Goal: Information Seeking & Learning: Check status

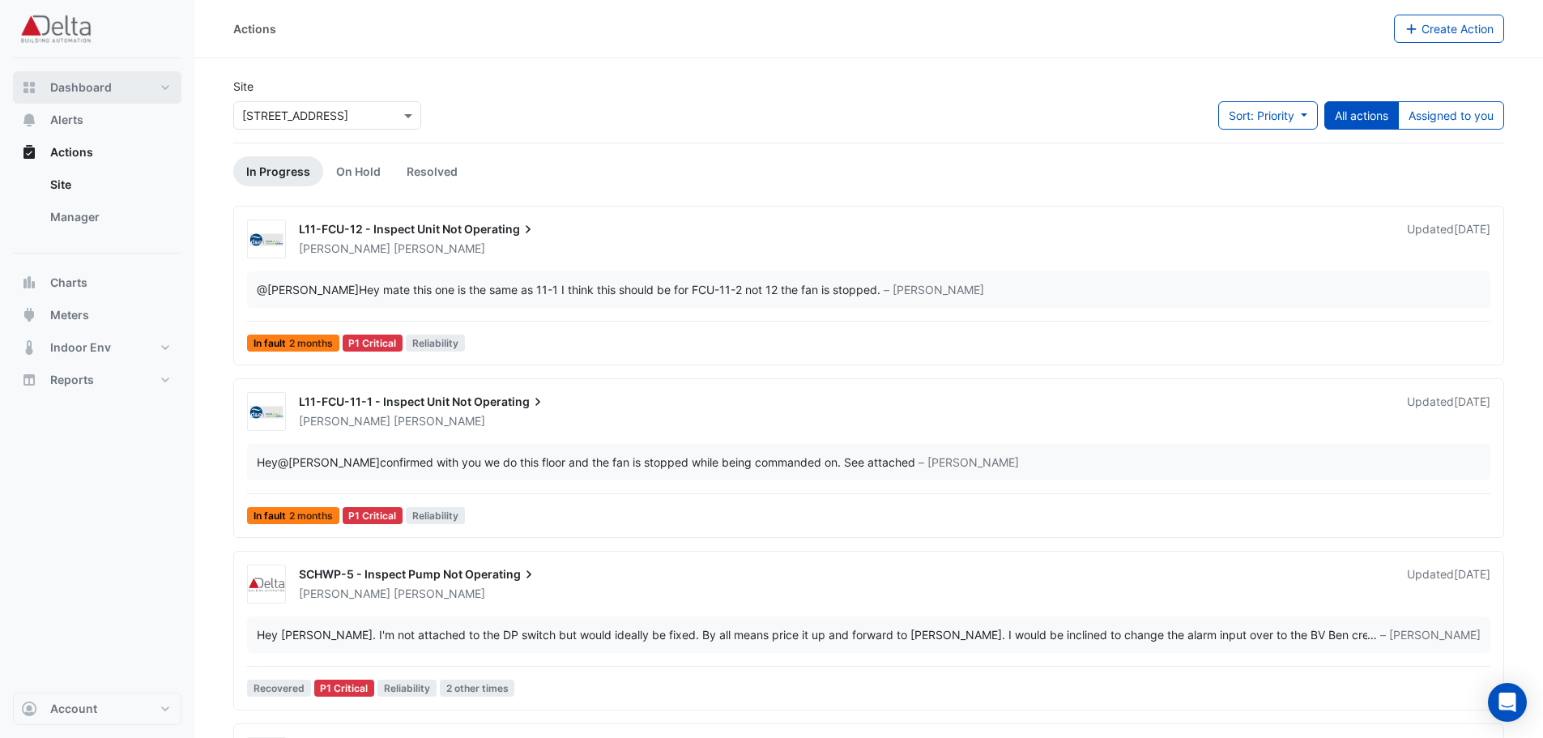
click at [64, 96] on button "Dashboard" at bounding box center [97, 87] width 168 height 32
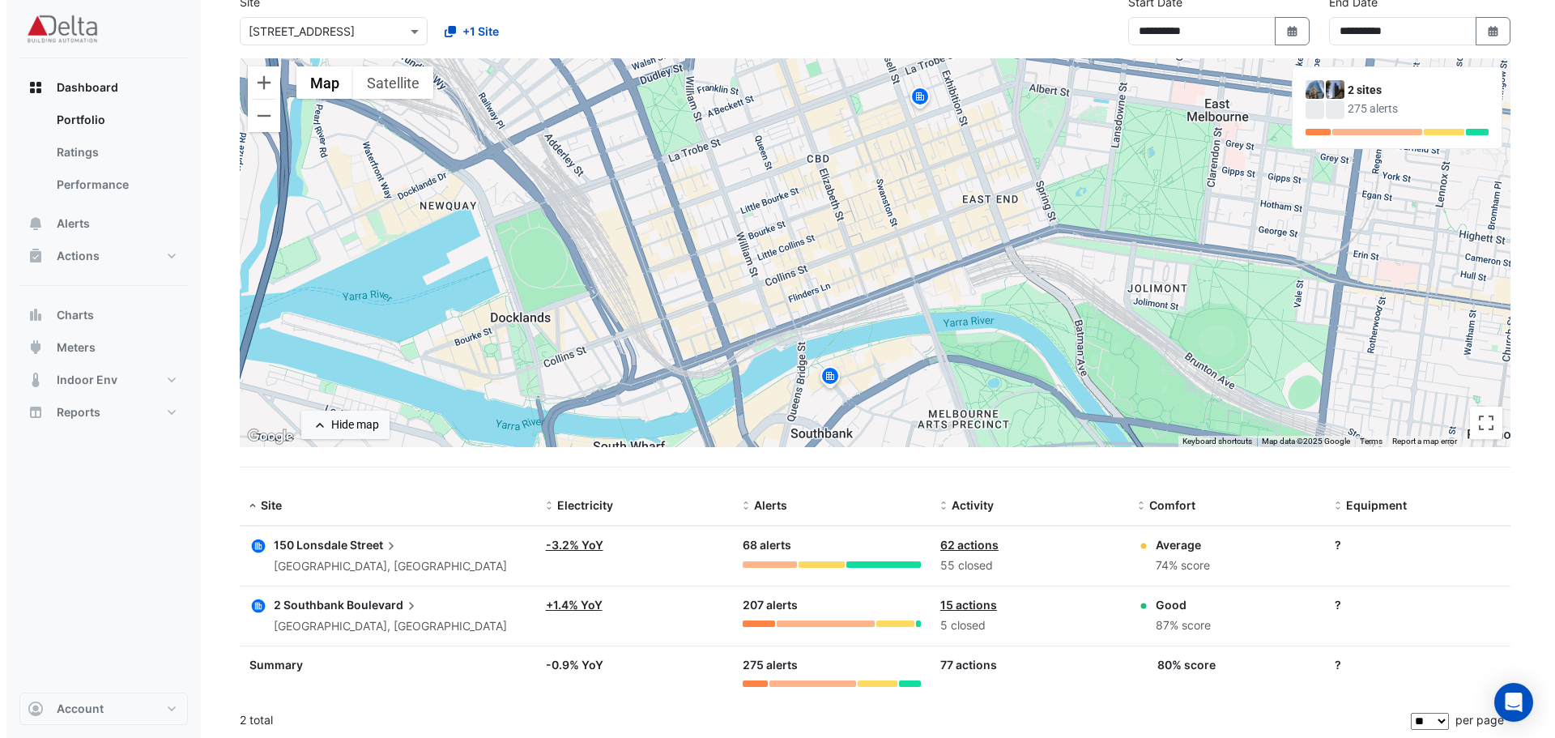
scroll to position [87, 0]
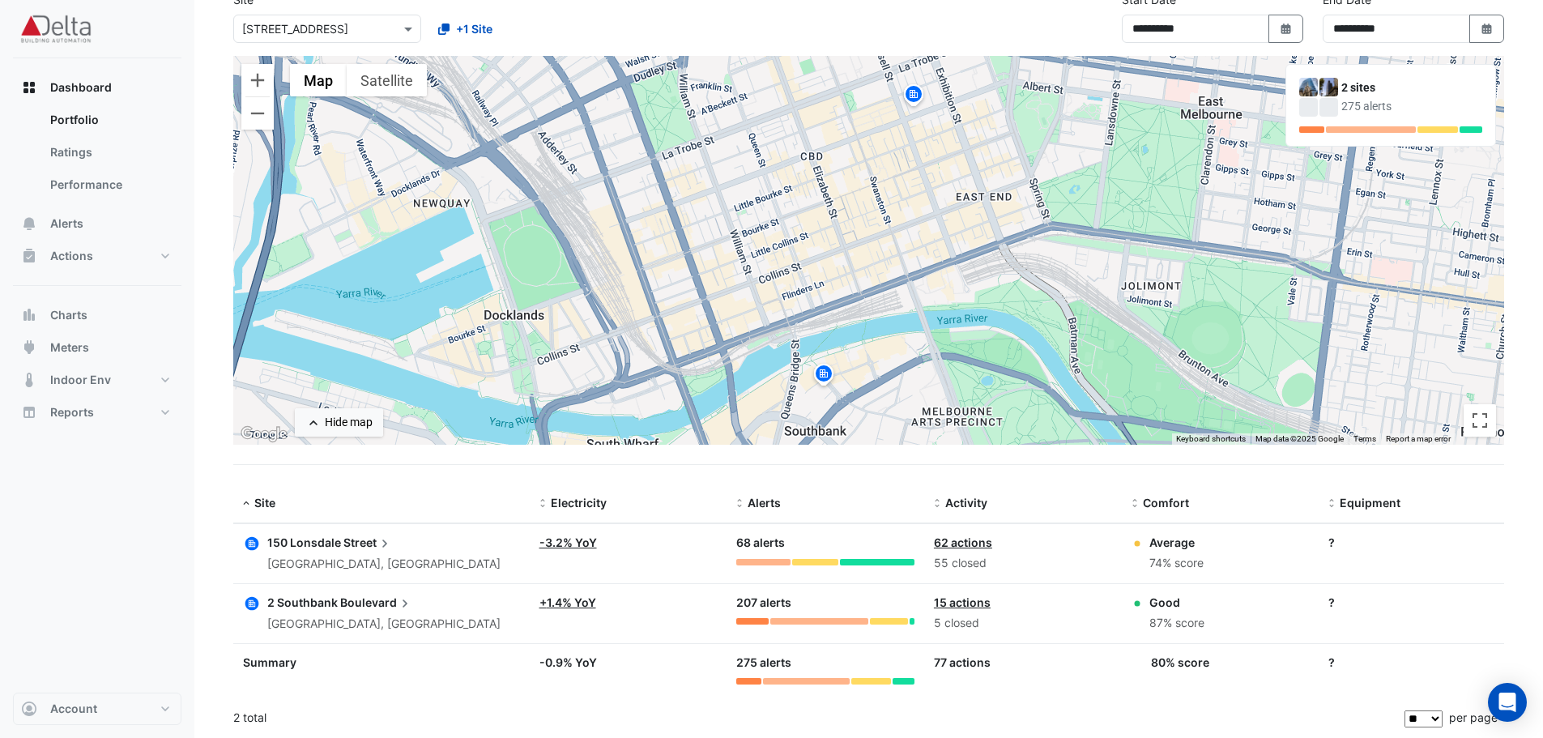
click at [341, 610] on span "Boulevard" at bounding box center [376, 603] width 73 height 18
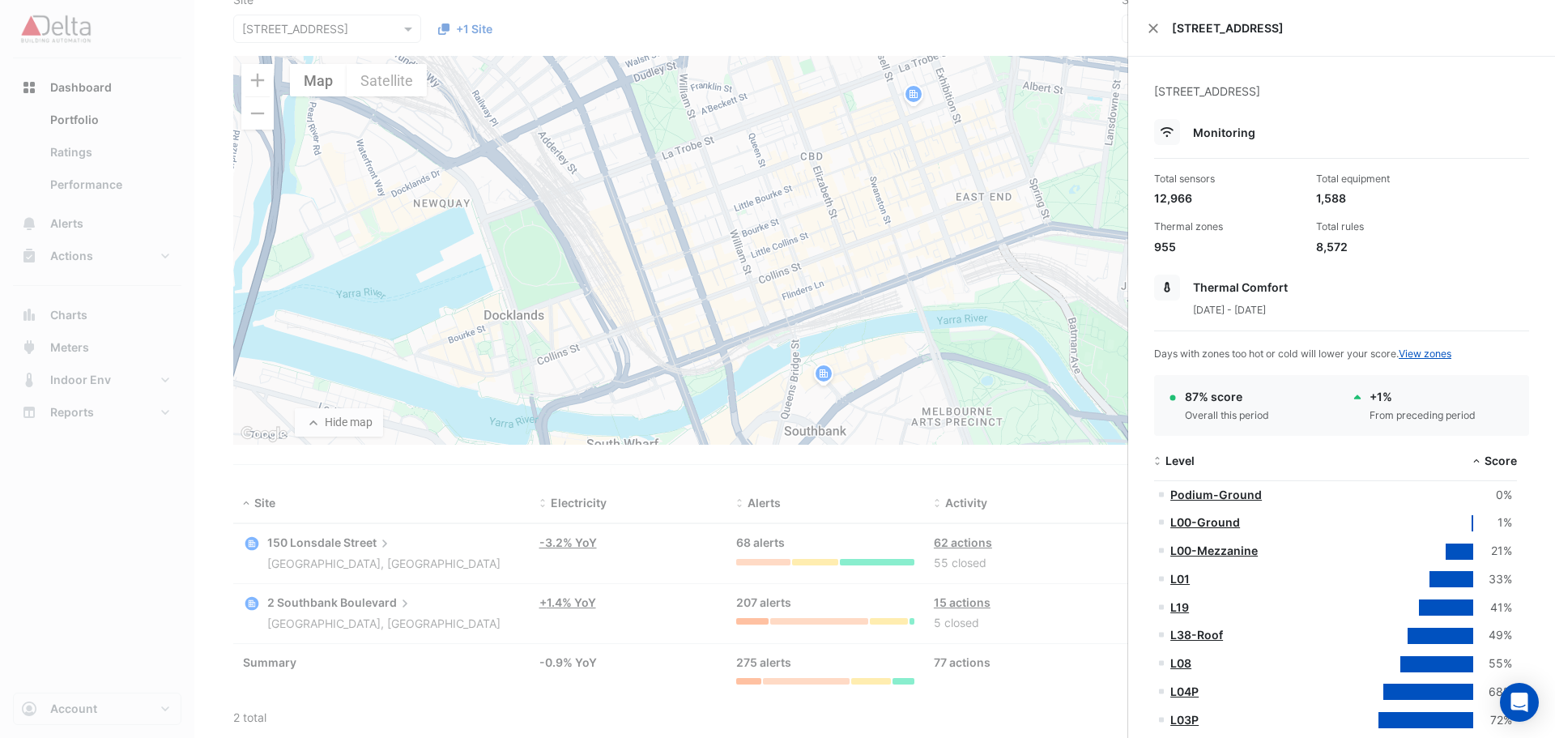
click at [1213, 521] on link "L00-Ground" at bounding box center [1205, 522] width 70 height 14
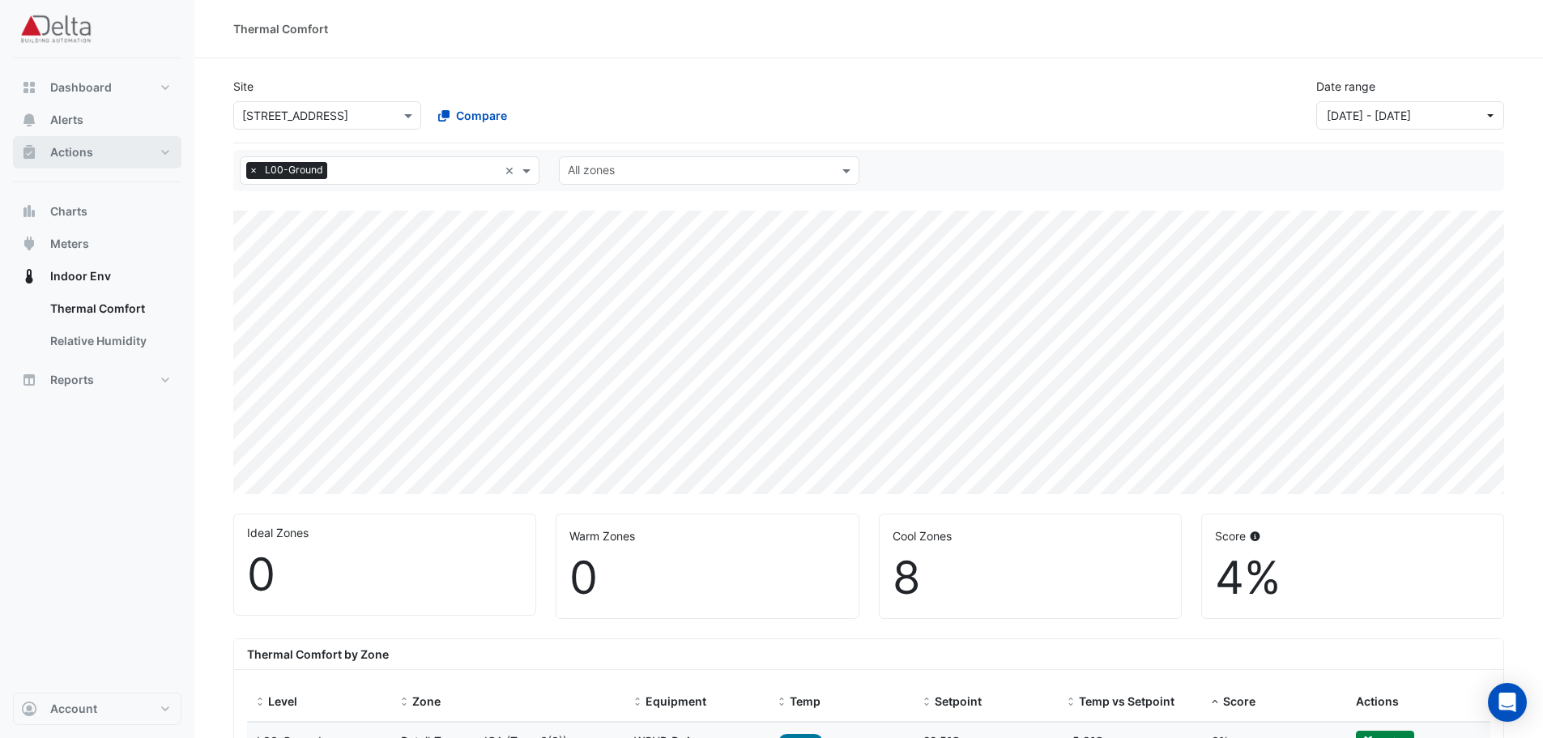
click at [67, 147] on span "Actions" at bounding box center [71, 152] width 43 height 16
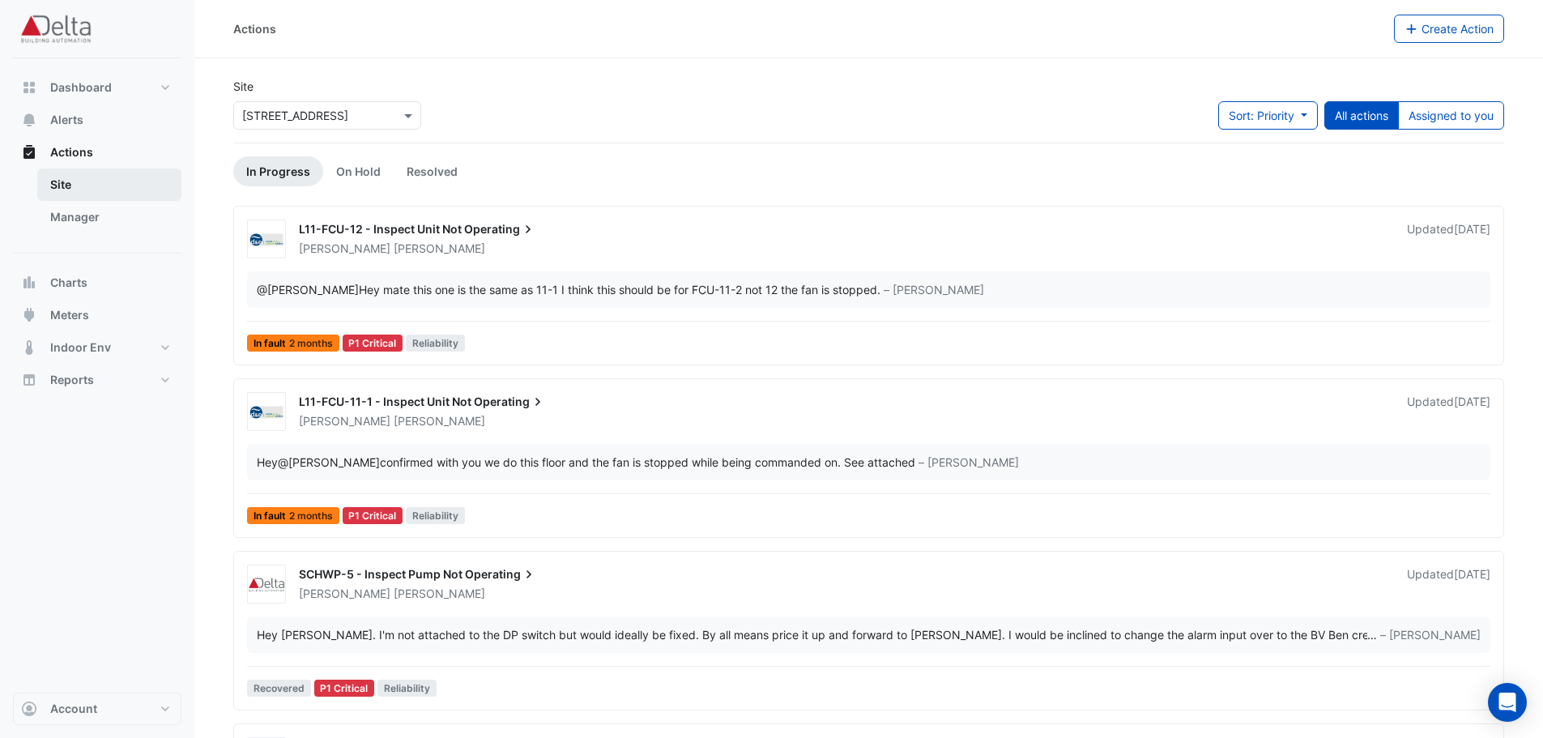
click at [73, 183] on link "Site" at bounding box center [109, 184] width 144 height 32
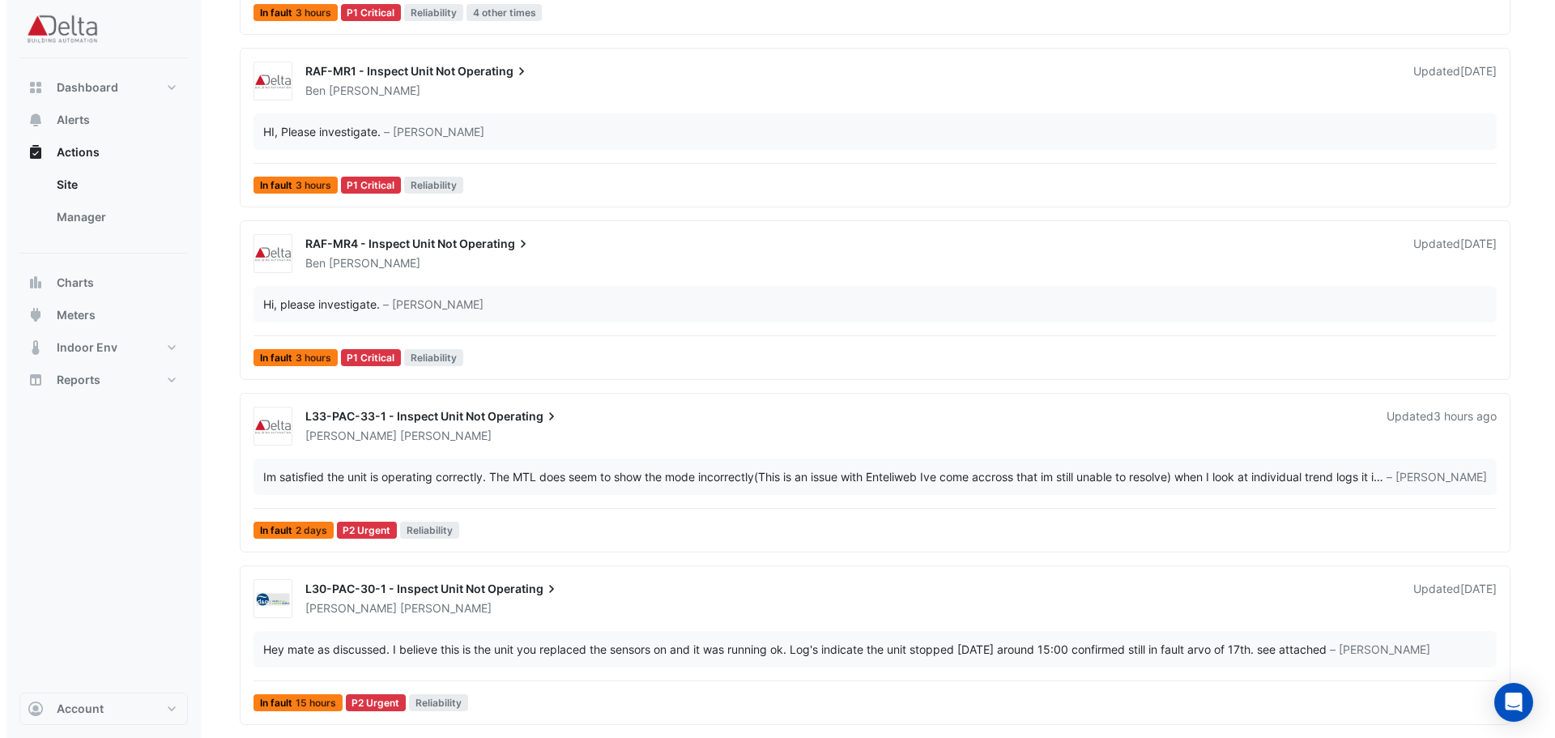
scroll to position [1215, 0]
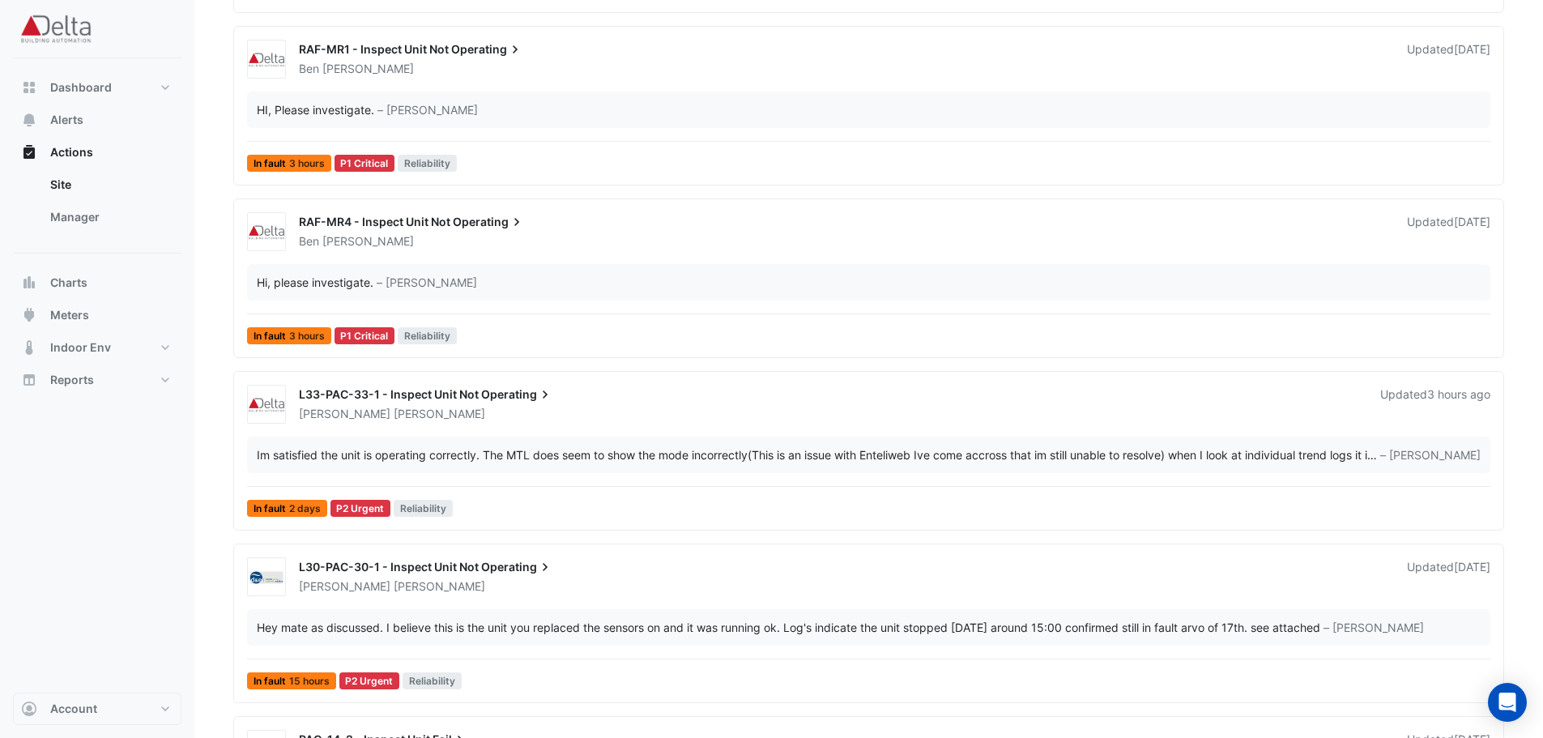
click at [408, 400] on span "L33-PAC-33-1 - Inspect Unit Not" at bounding box center [389, 394] width 180 height 14
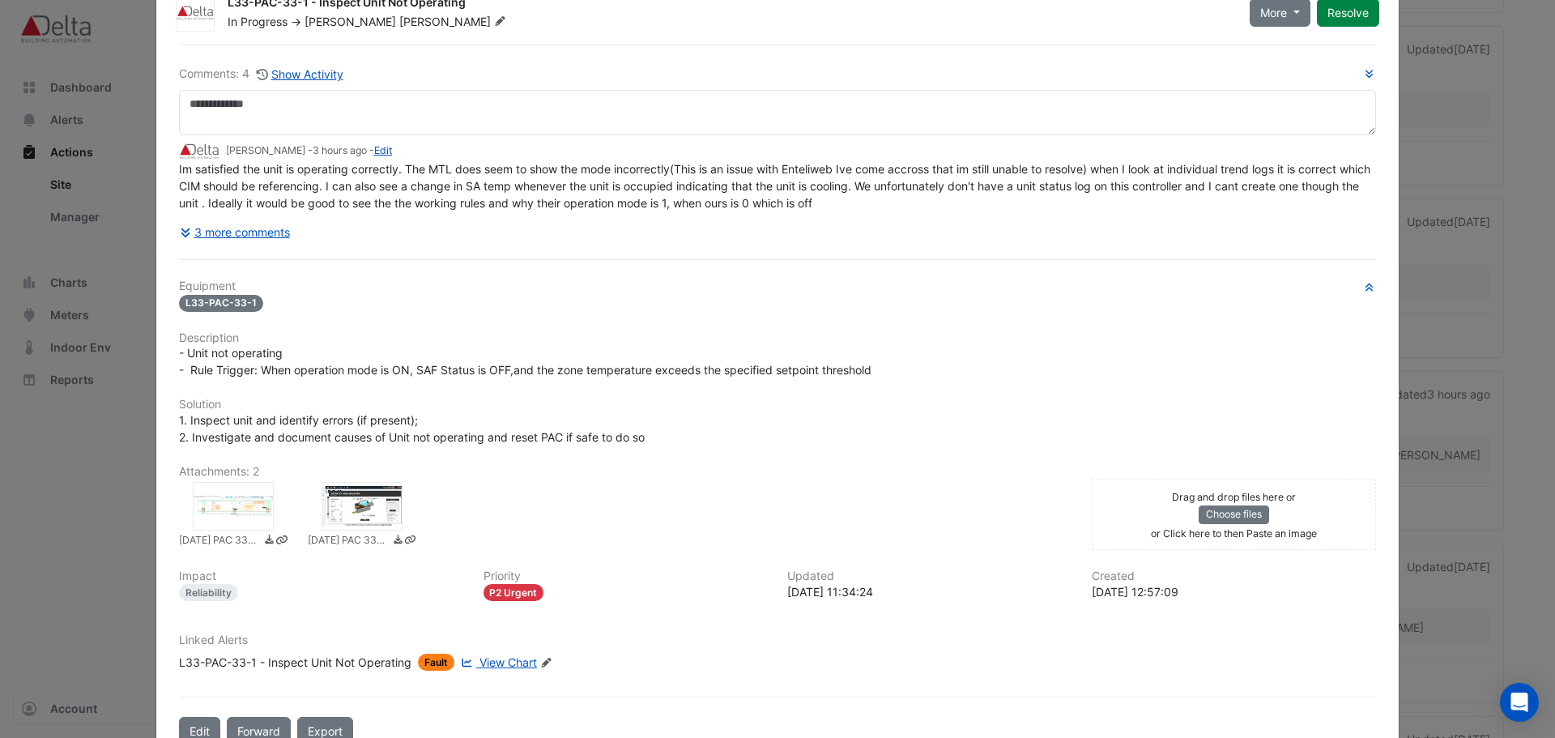
scroll to position [94, 0]
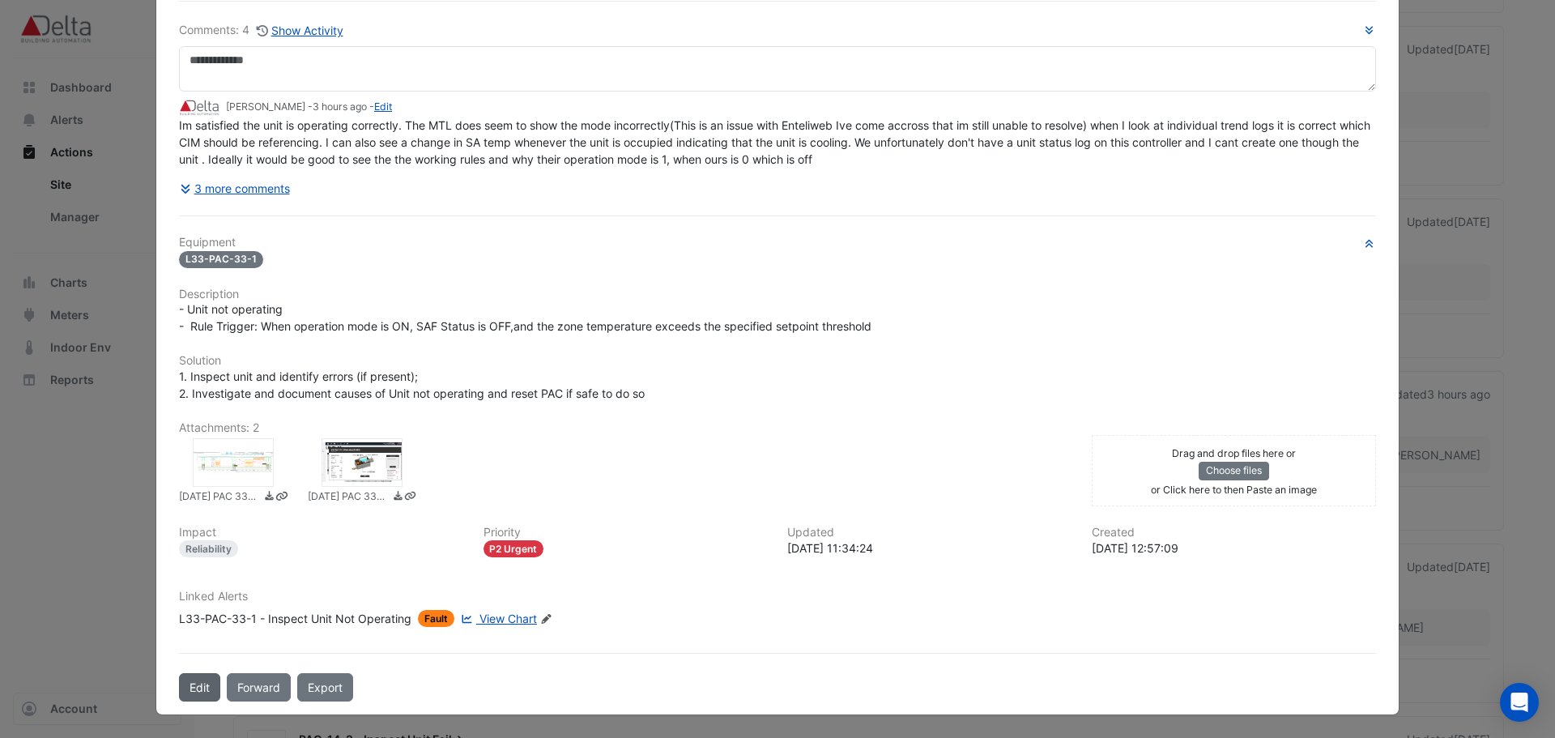
click at [188, 687] on button "Edit" at bounding box center [199, 687] width 41 height 28
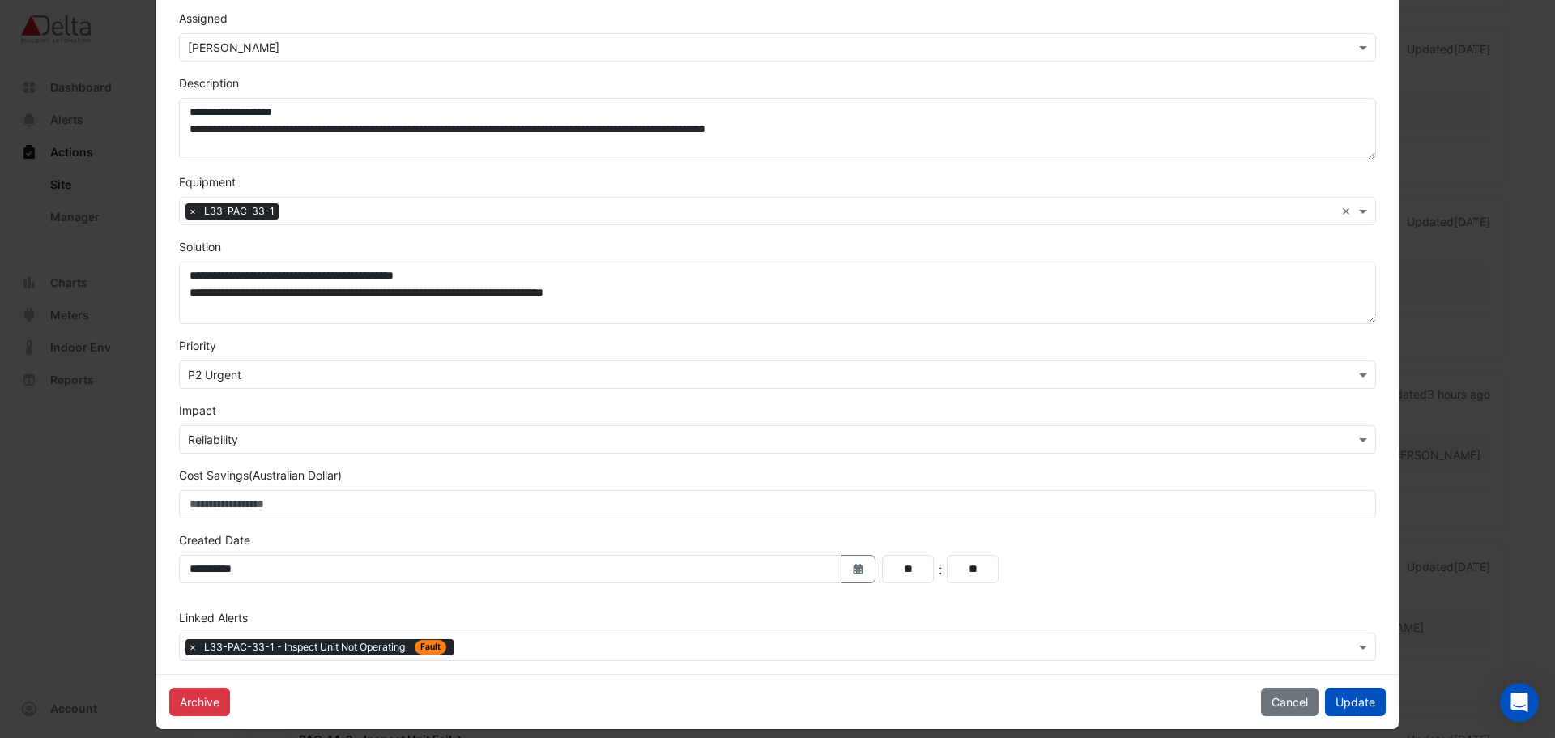
scroll to position [219, 0]
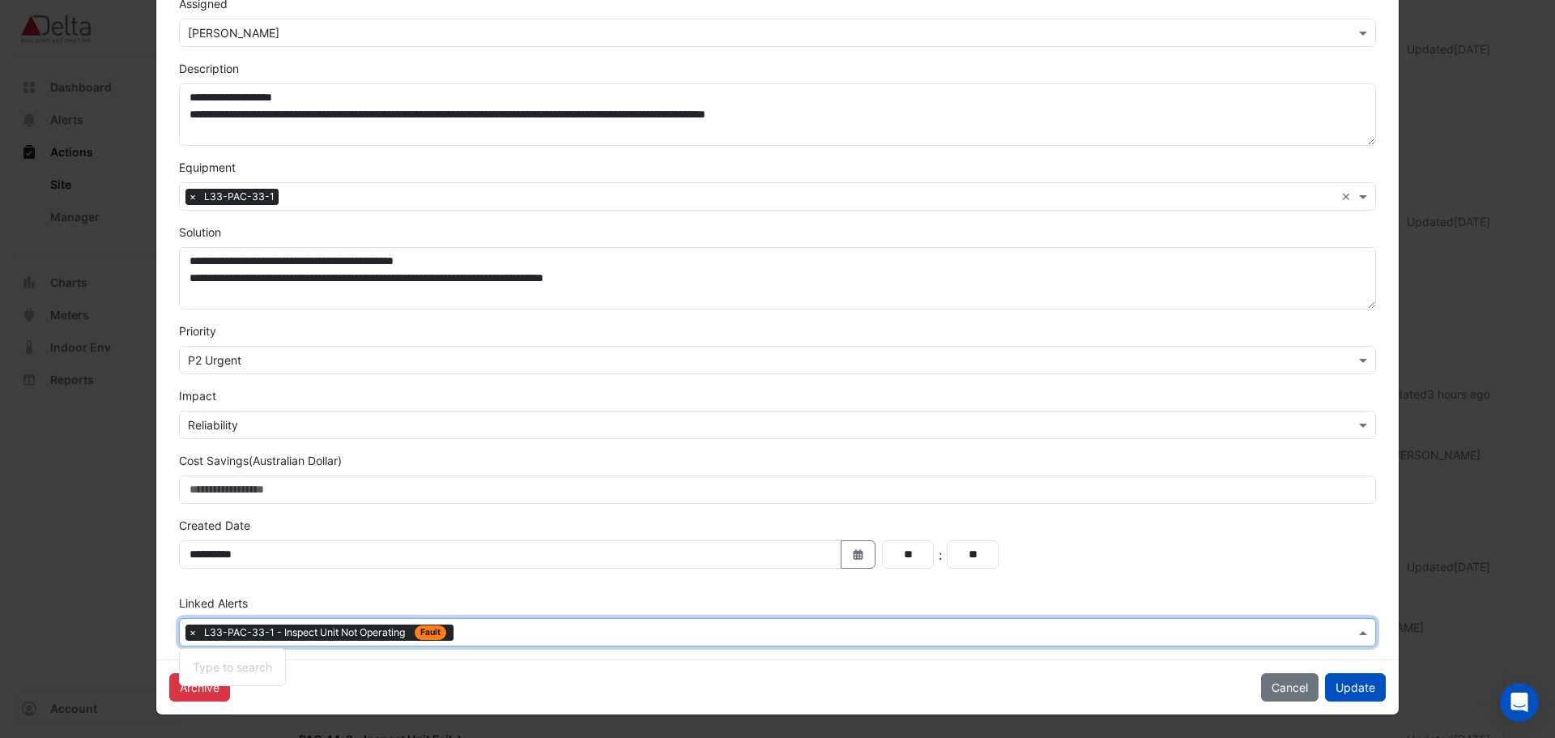
click at [420, 633] on span "Fault" at bounding box center [431, 632] width 32 height 15
click at [318, 633] on span "L33-PAC-33-1 - Inspect Unit Not Operating" at bounding box center [306, 632] width 204 height 15
click at [1299, 689] on button "Cancel" at bounding box center [1290, 687] width 58 height 28
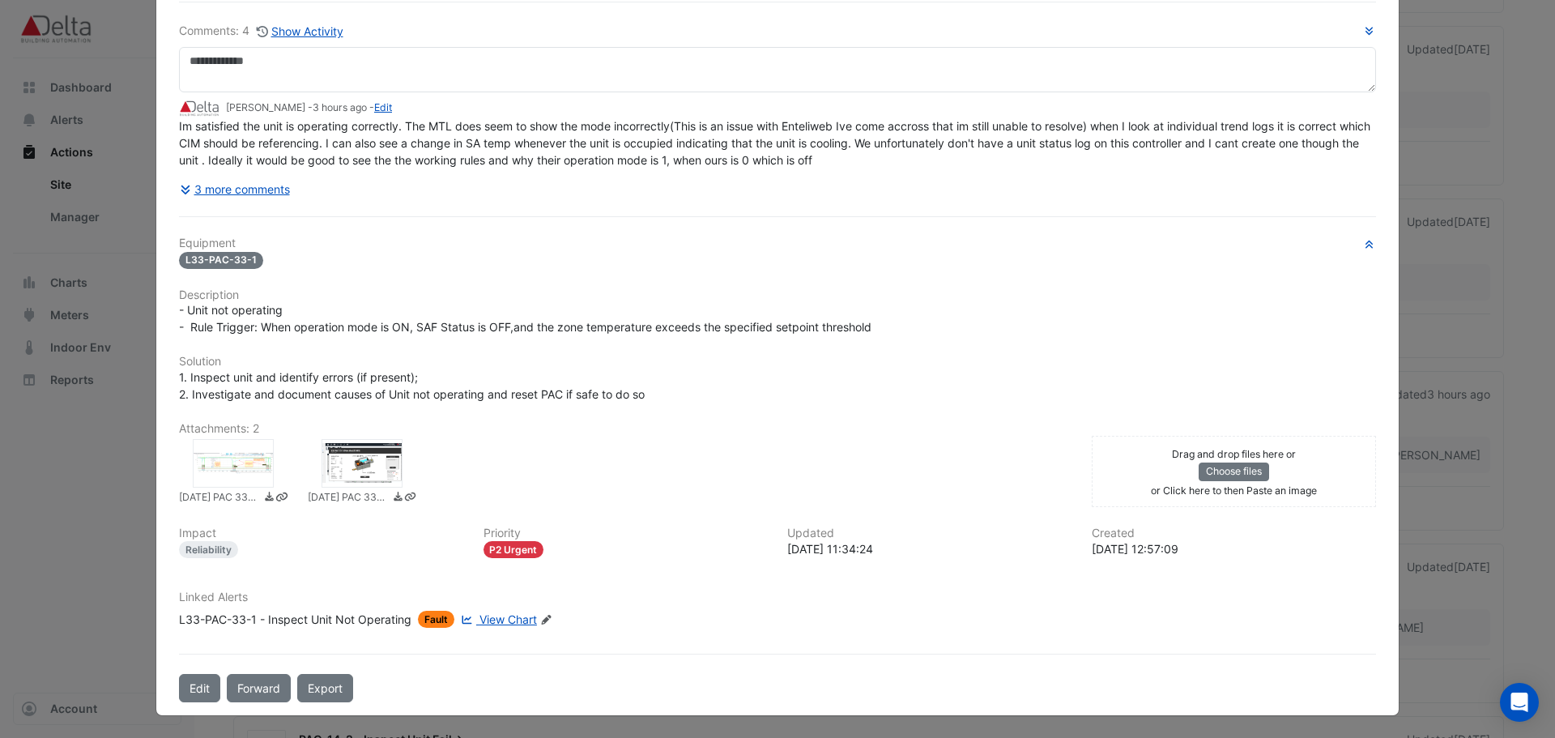
scroll to position [94, 0]
click at [510, 620] on span "View Chart" at bounding box center [509, 619] width 58 height 14
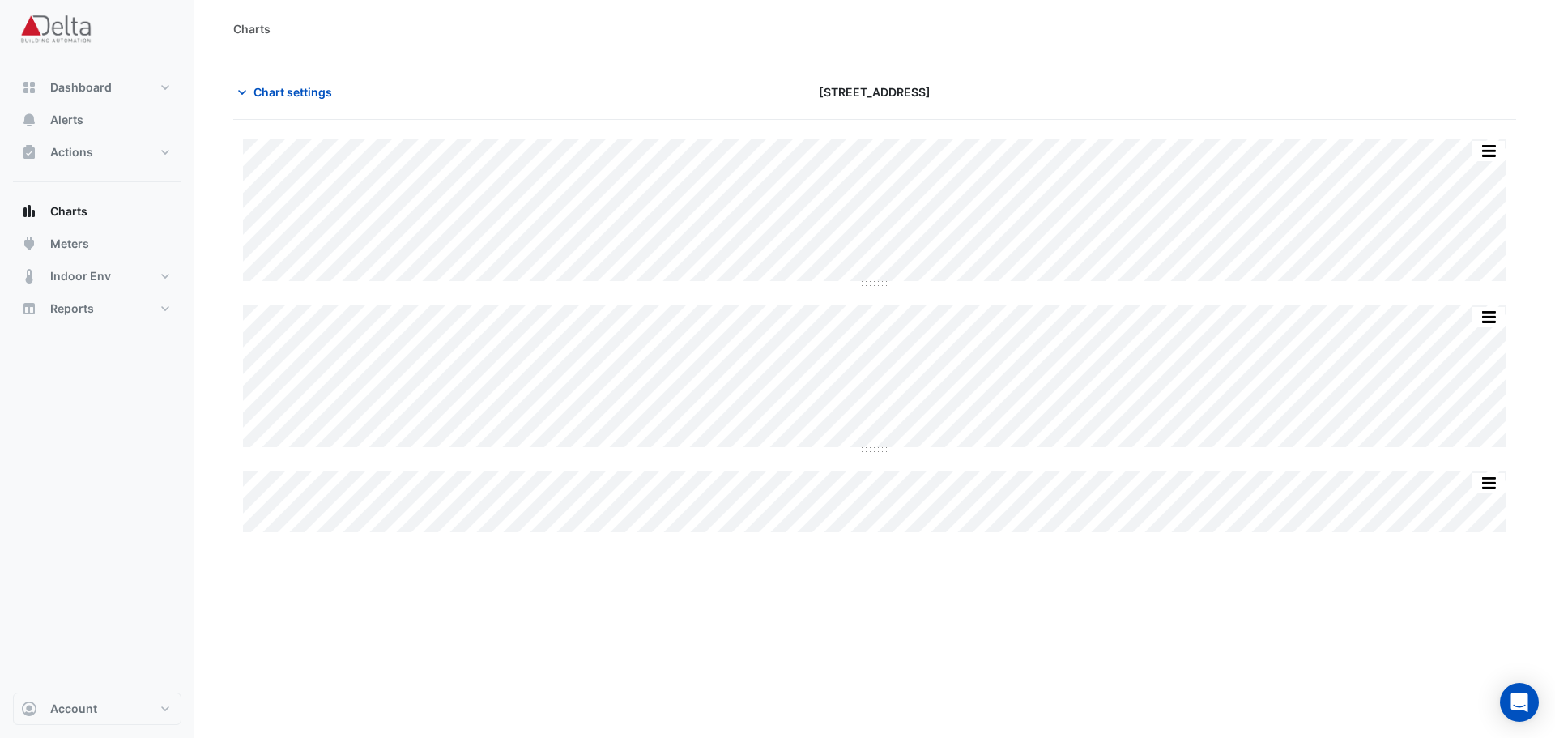
type input "**********"
click at [282, 87] on span "Chart settings" at bounding box center [293, 91] width 79 height 17
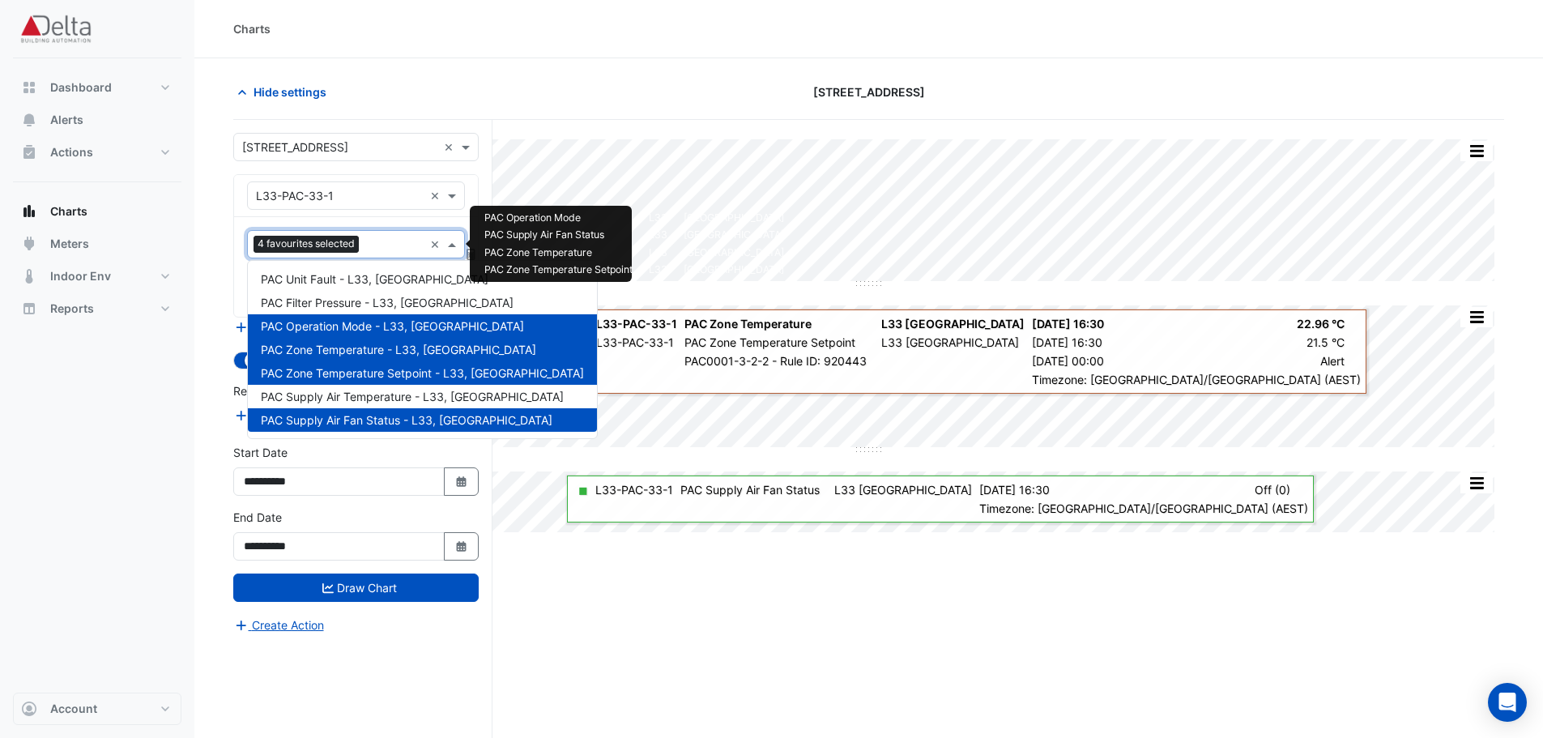
click at [454, 246] on span at bounding box center [454, 244] width 20 height 17
click at [417, 330] on span "PAC Operation Mode - L33, [GEOGRAPHIC_DATA]" at bounding box center [392, 326] width 263 height 14
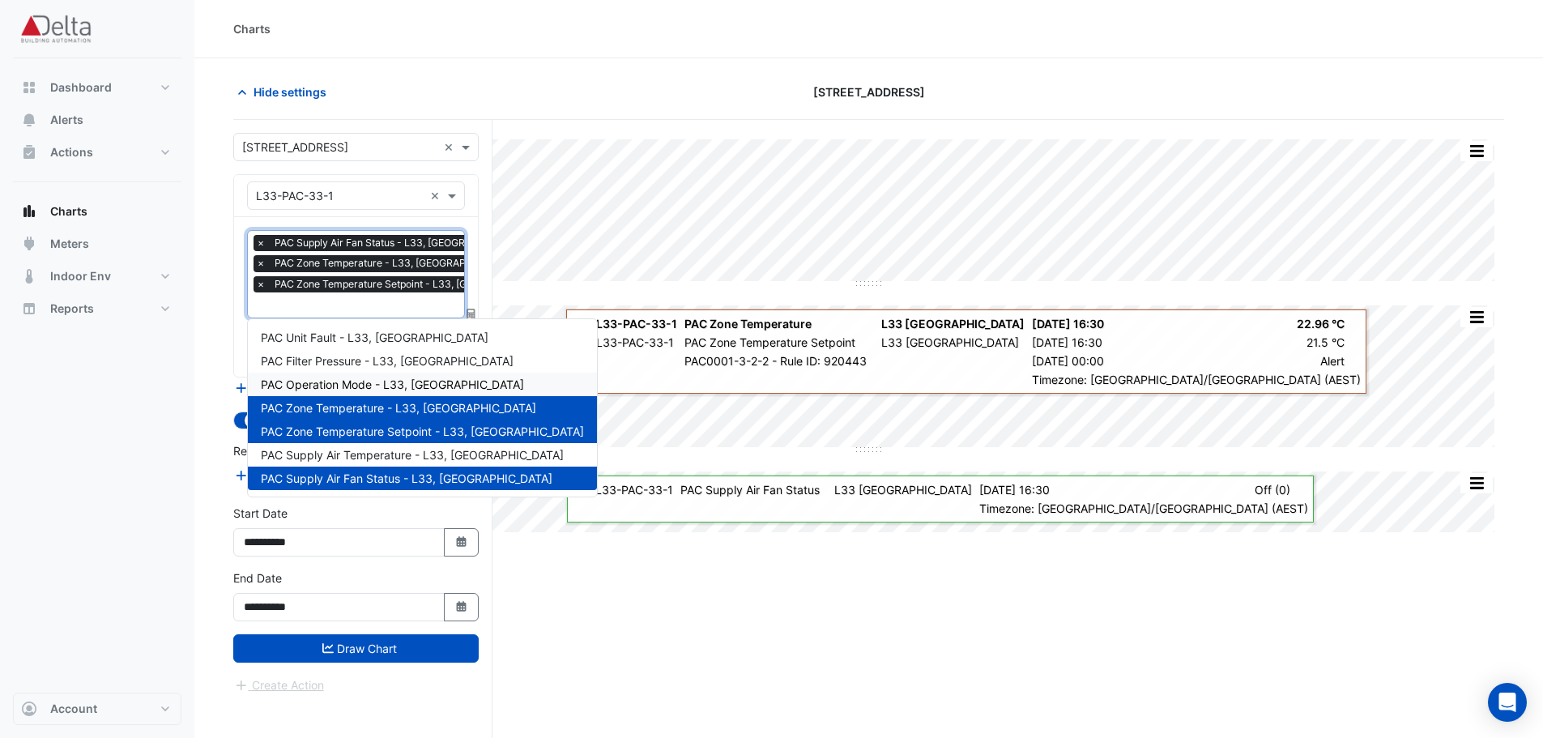
click at [399, 380] on span "PAC Operation Mode - L33, [GEOGRAPHIC_DATA]" at bounding box center [392, 384] width 263 height 14
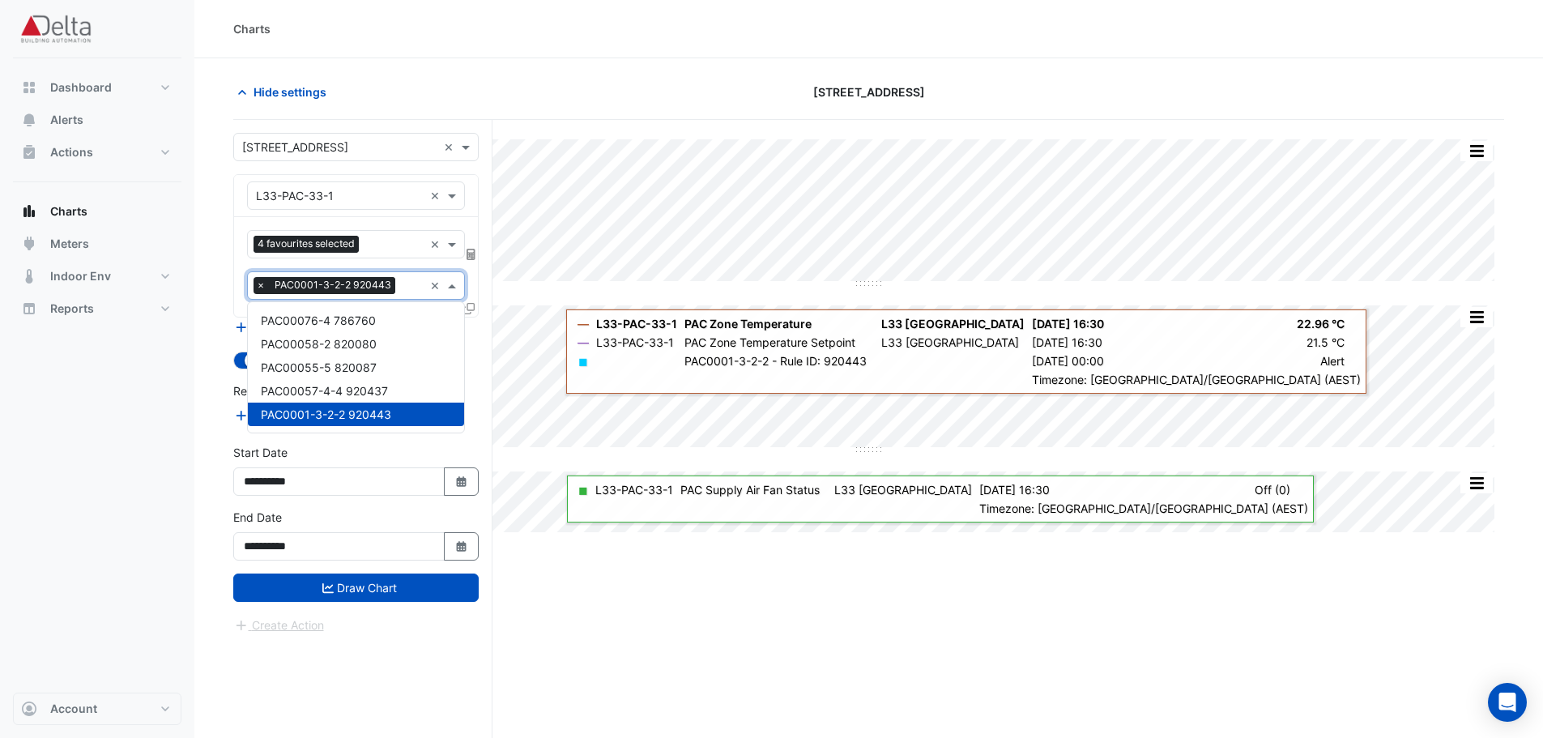
click at [448, 287] on span at bounding box center [454, 285] width 20 height 17
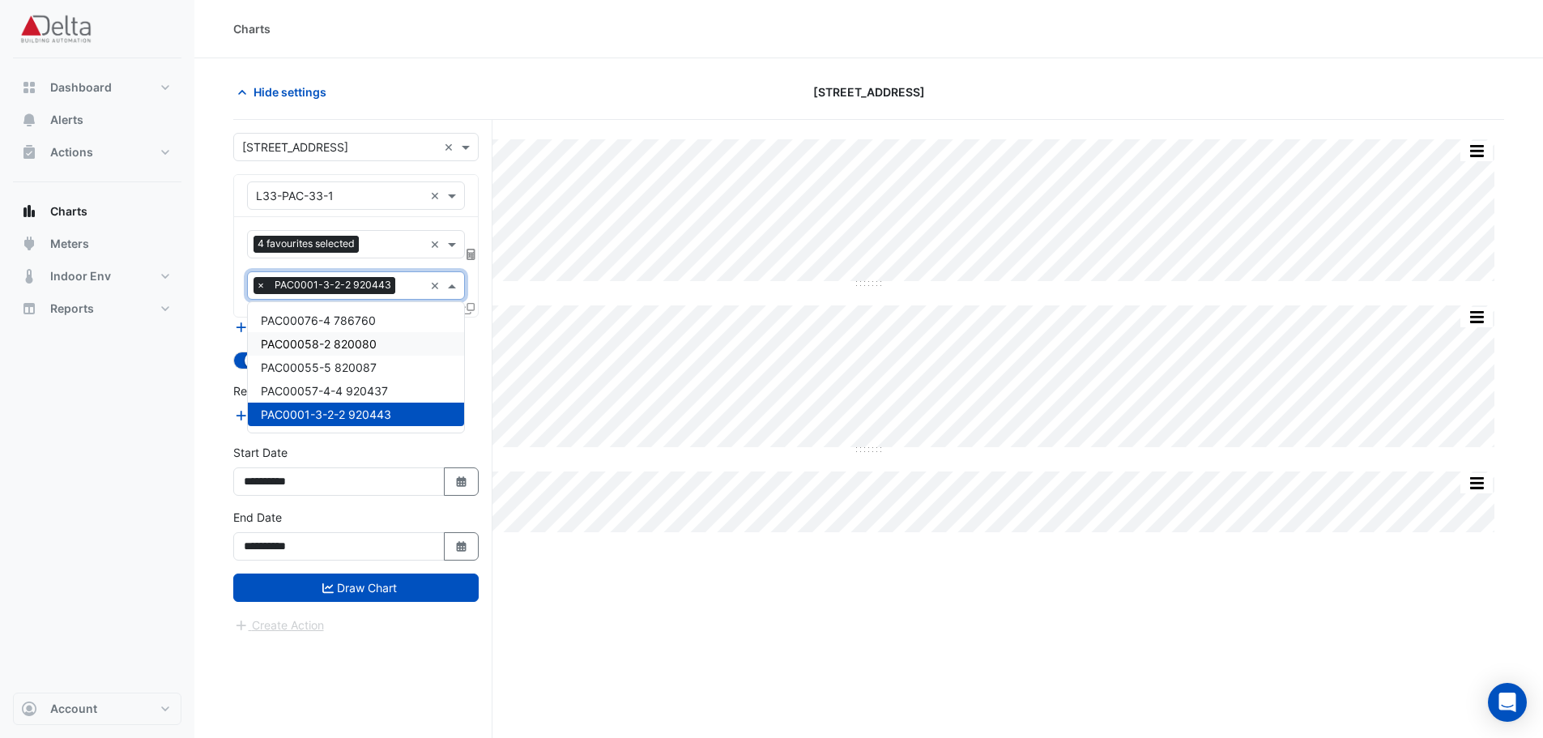
click at [647, 616] on div "Split All Split None Print Save as JPEG Save as PNG Pivot Data Table Export CSV…" at bounding box center [868, 460] width 1271 height 680
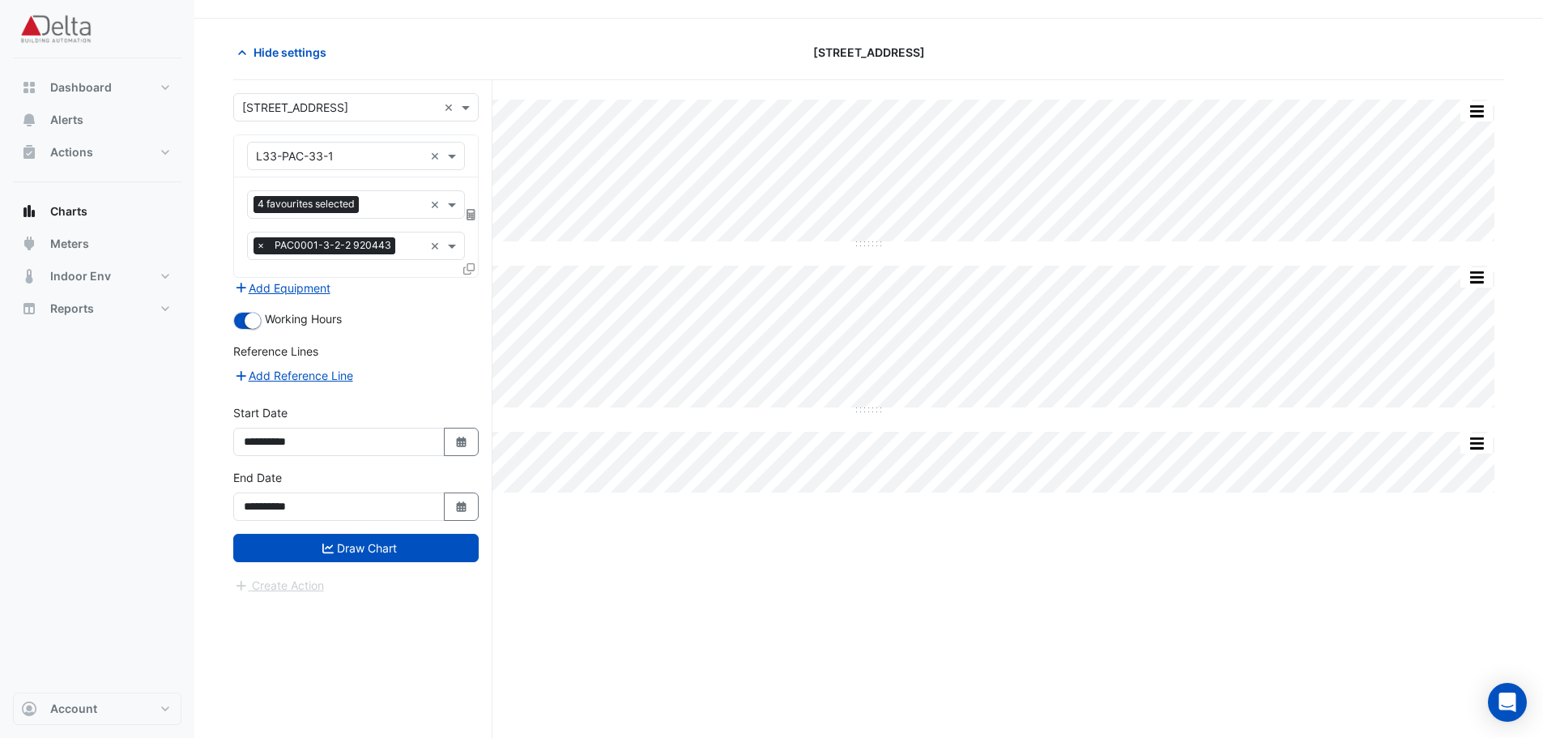
scroll to position [62, 0]
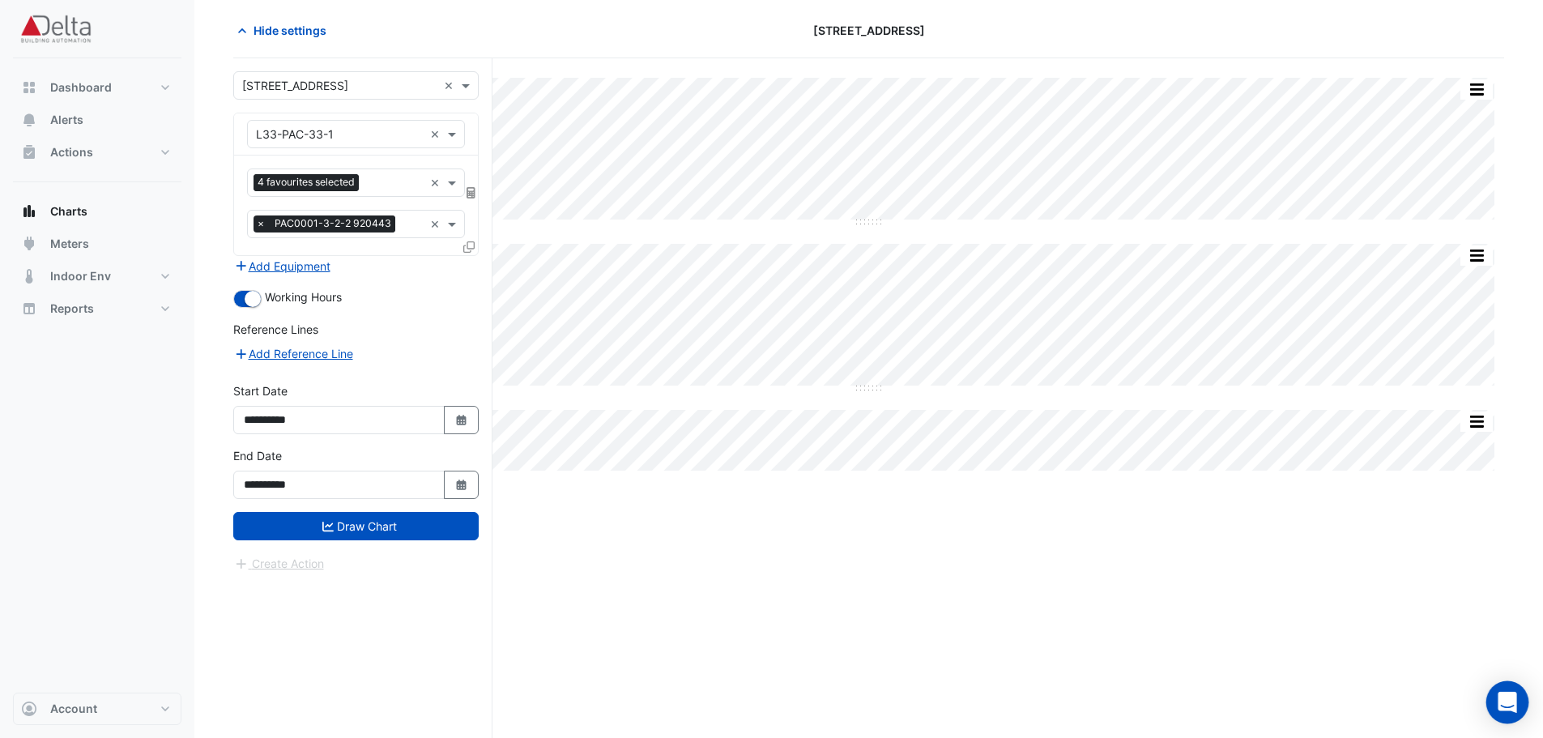
click at [1511, 693] on div "Open Intercom Messenger" at bounding box center [1507, 702] width 43 height 43
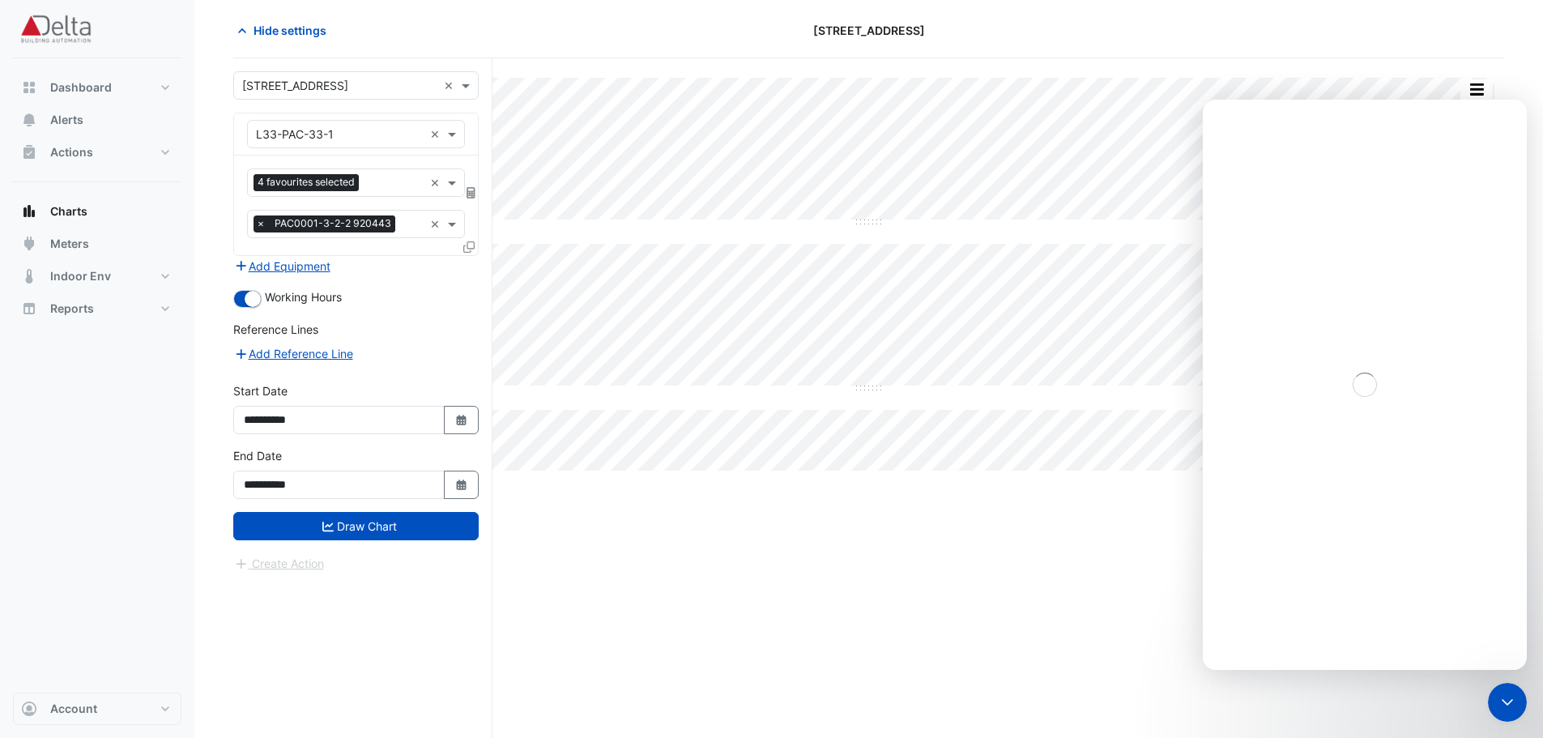
scroll to position [0, 0]
click at [1507, 125] on icon "Close" at bounding box center [1501, 120] width 13 height 13
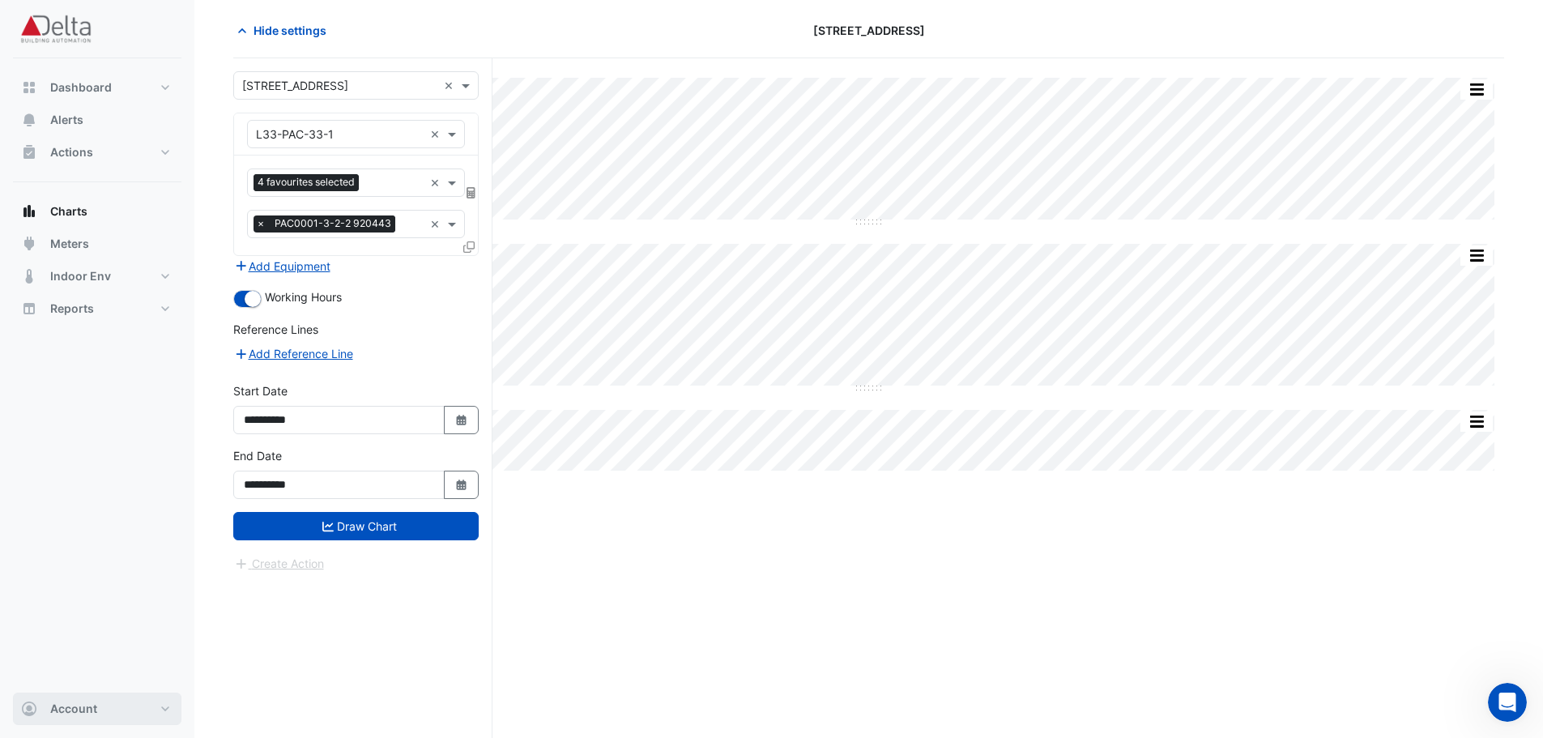
click at [145, 710] on button "Account" at bounding box center [97, 709] width 168 height 32
click at [117, 97] on button "Dashboard" at bounding box center [97, 87] width 168 height 32
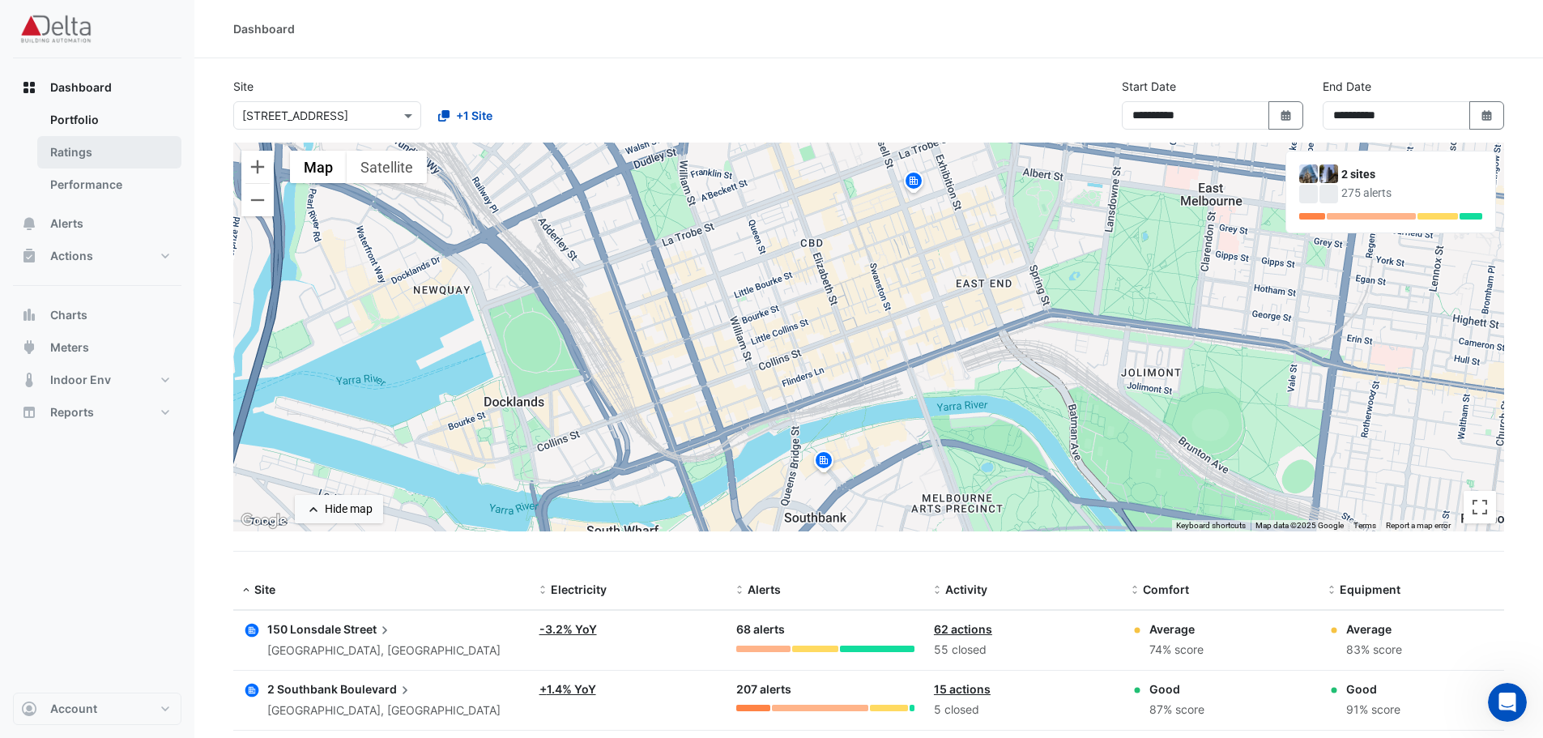
click at [89, 156] on link "Ratings" at bounding box center [109, 152] width 144 height 32
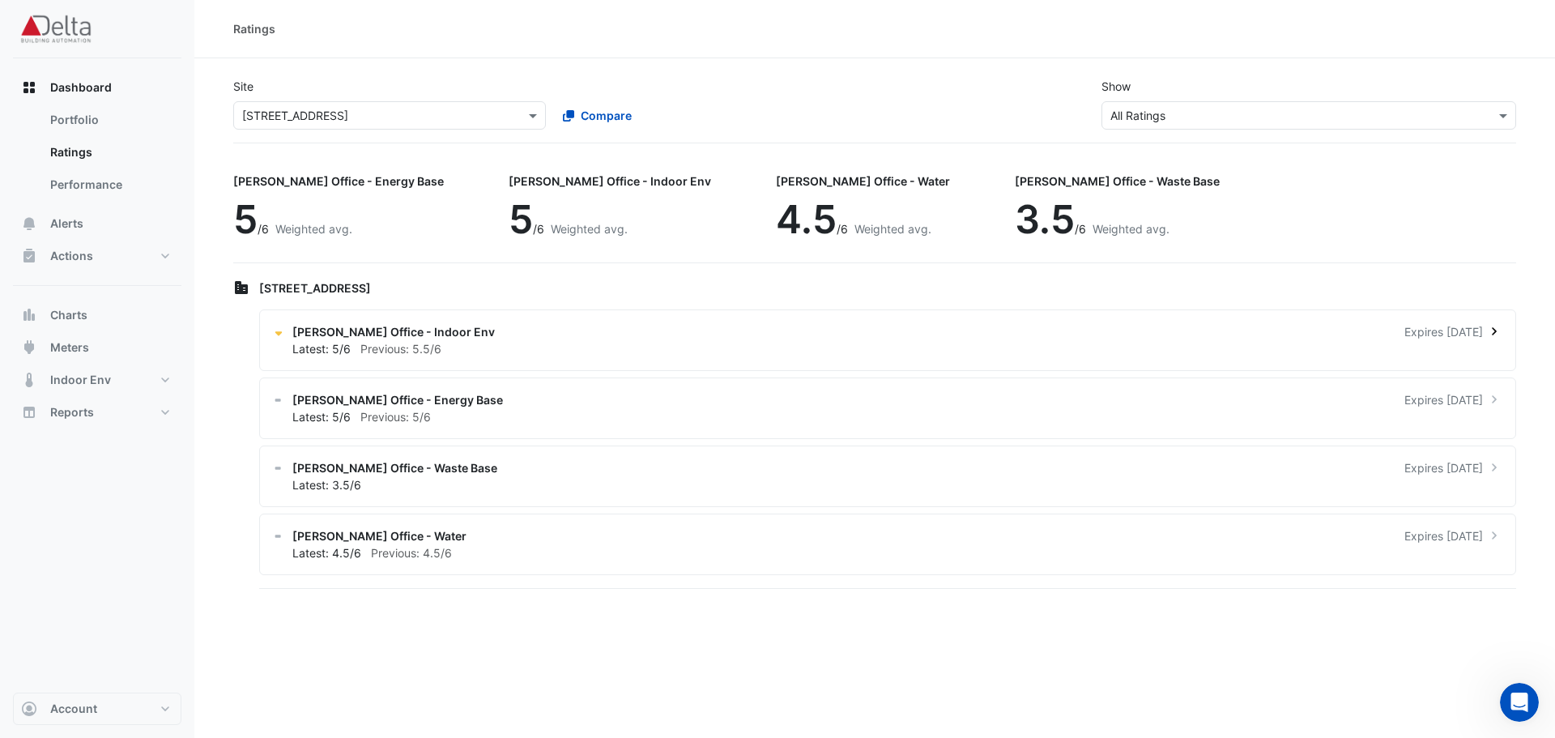
click at [393, 338] on span "NABERS Office - Indoor Env" at bounding box center [393, 331] width 202 height 17
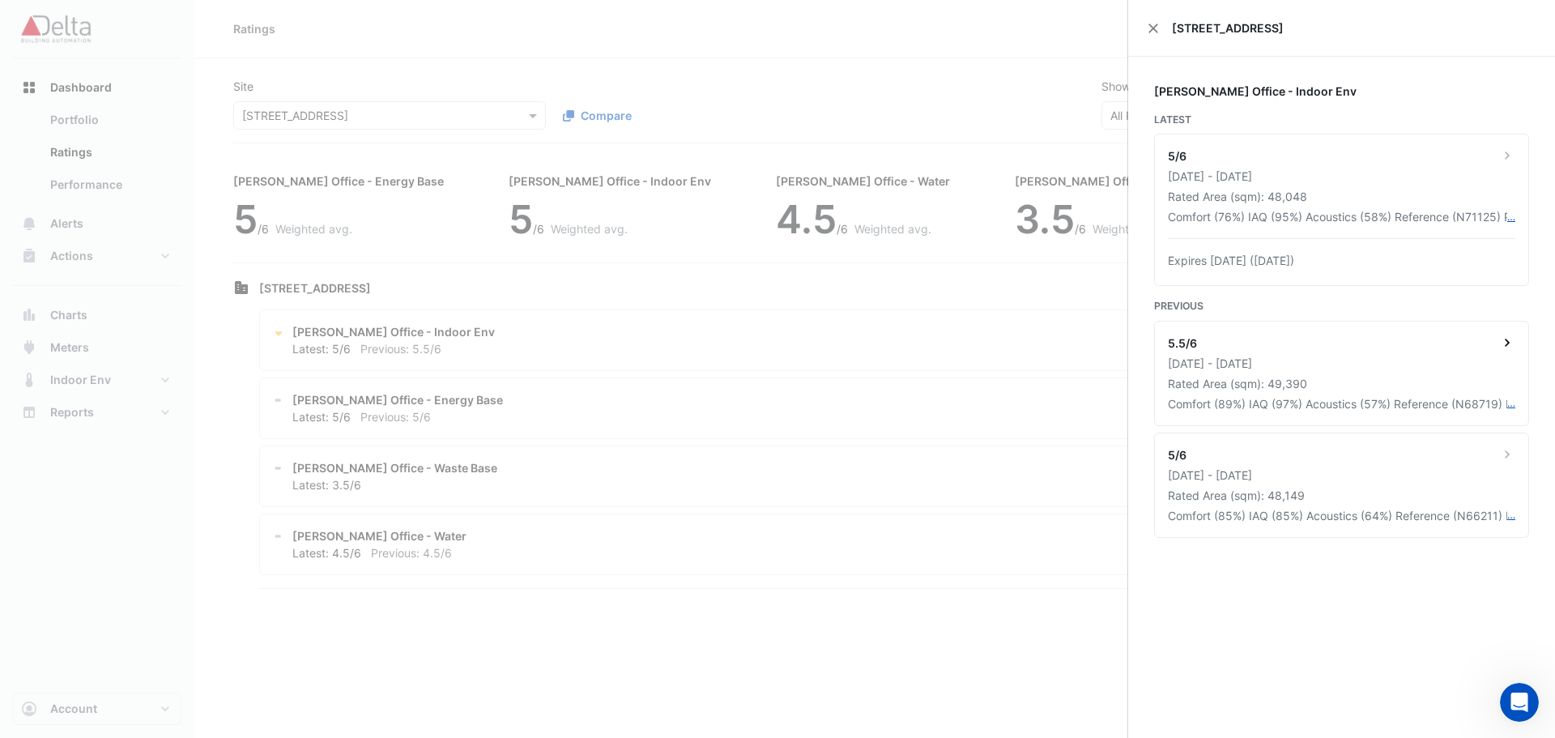
click at [1509, 339] on icon at bounding box center [1507, 343] width 16 height 16
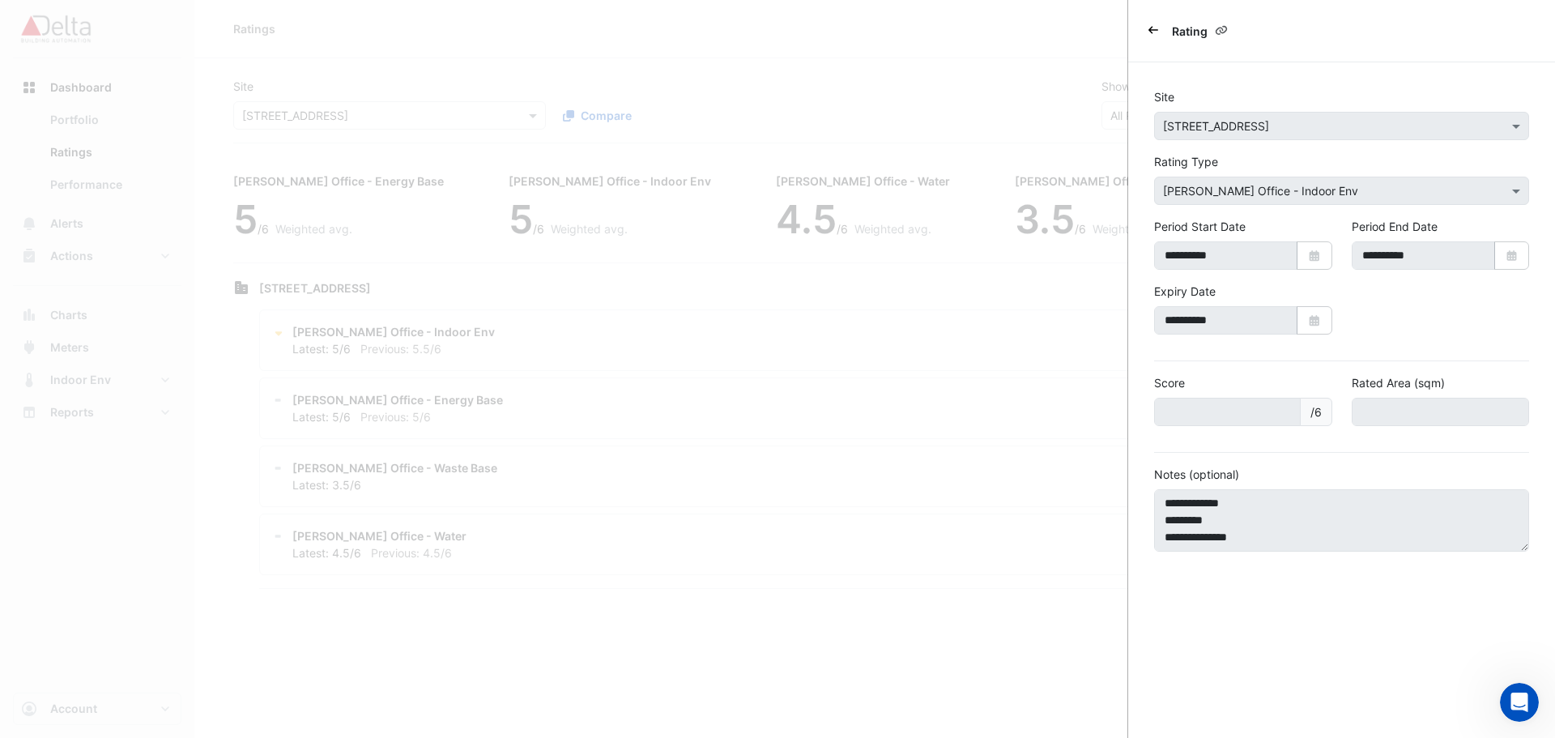
click at [1147, 31] on div "Rating" at bounding box center [1341, 31] width 427 height 62
click at [1154, 28] on icon "Back" at bounding box center [1154, 30] width 10 height 10
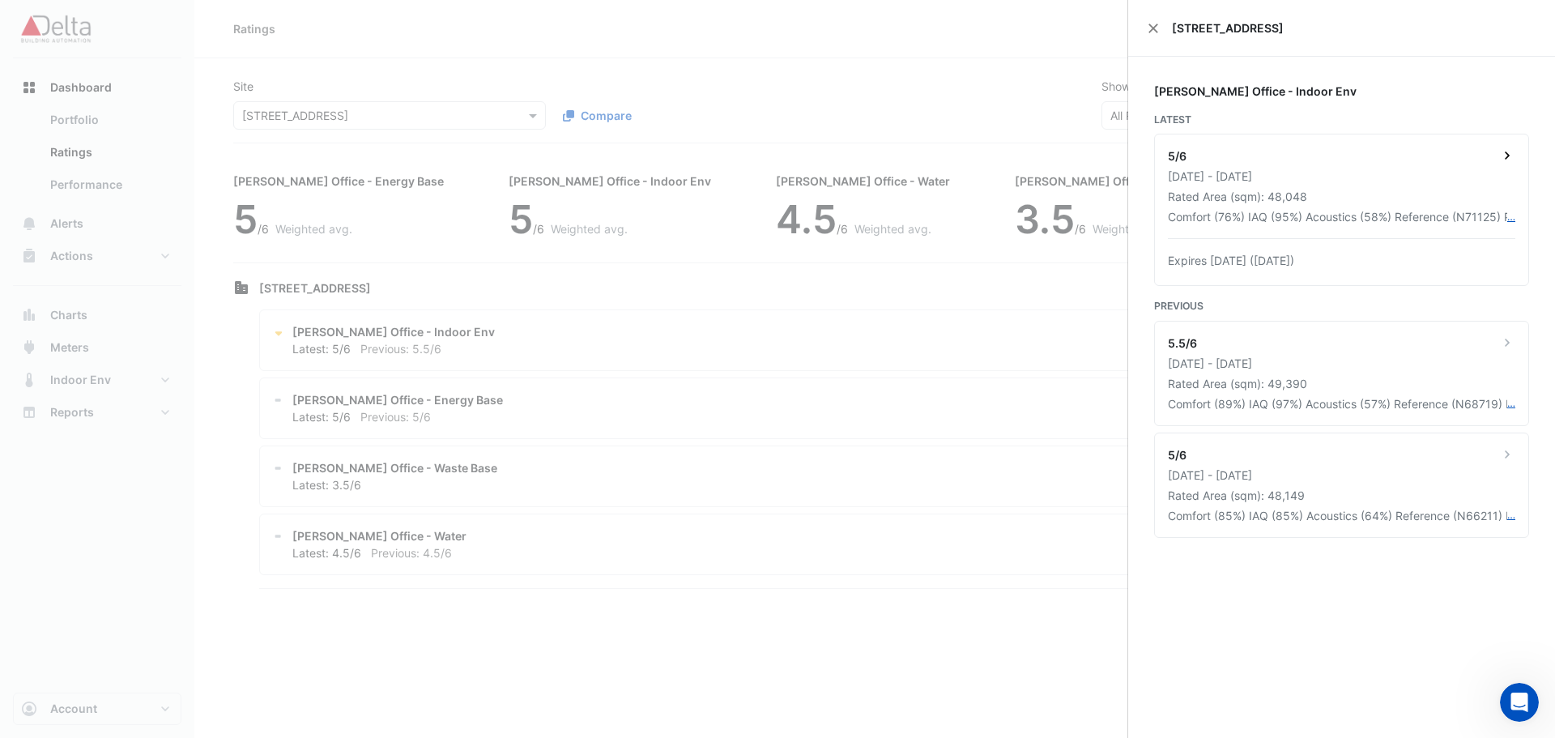
click at [1375, 146] on div "5/6 01 Jul 2024 - 30 Jun 2025 Rated Area (sqm): 48,048 Comfort (76%) IAQ (95%) …" at bounding box center [1341, 209] width 373 height 151
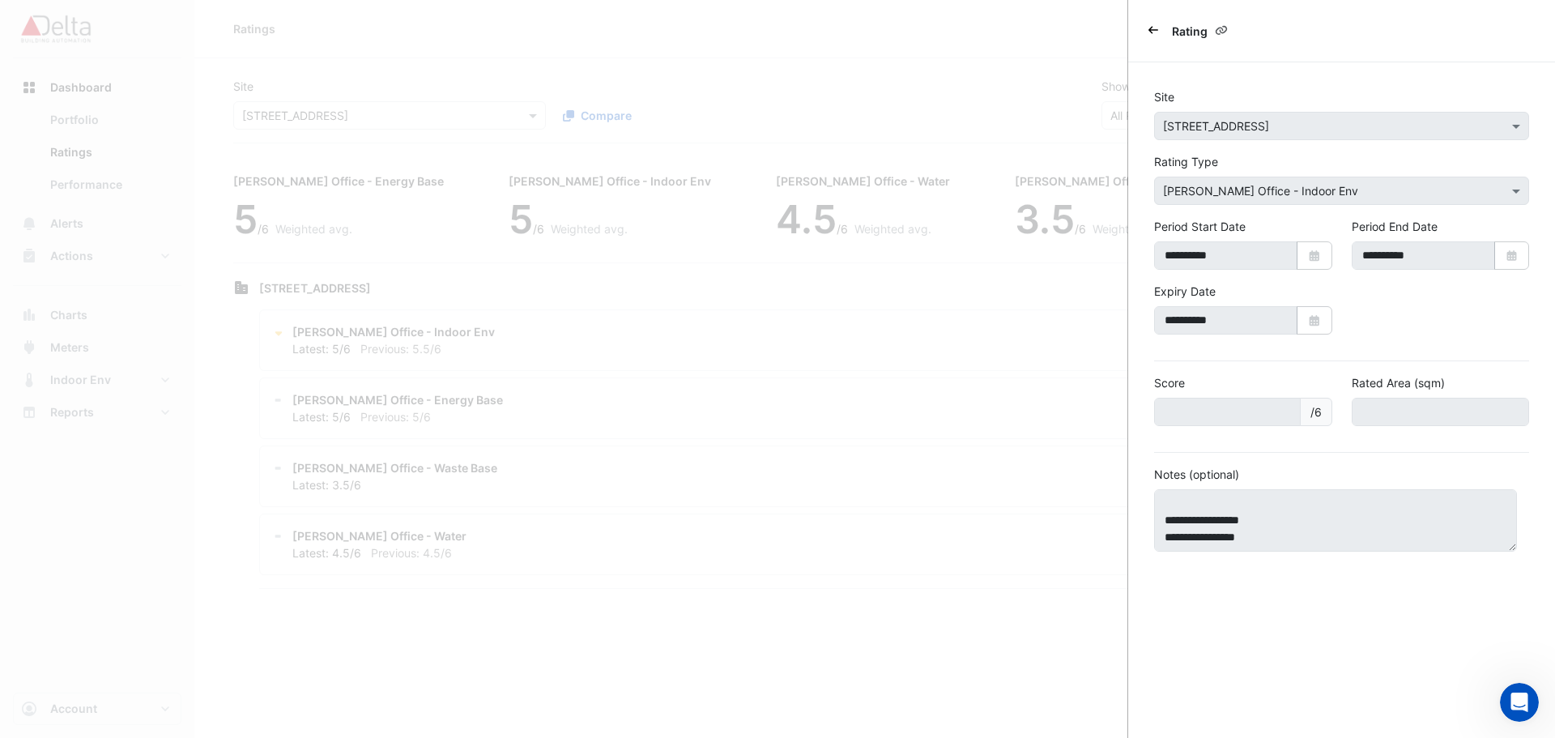
click at [1152, 30] on icon "Back" at bounding box center [1154, 30] width 10 height 7
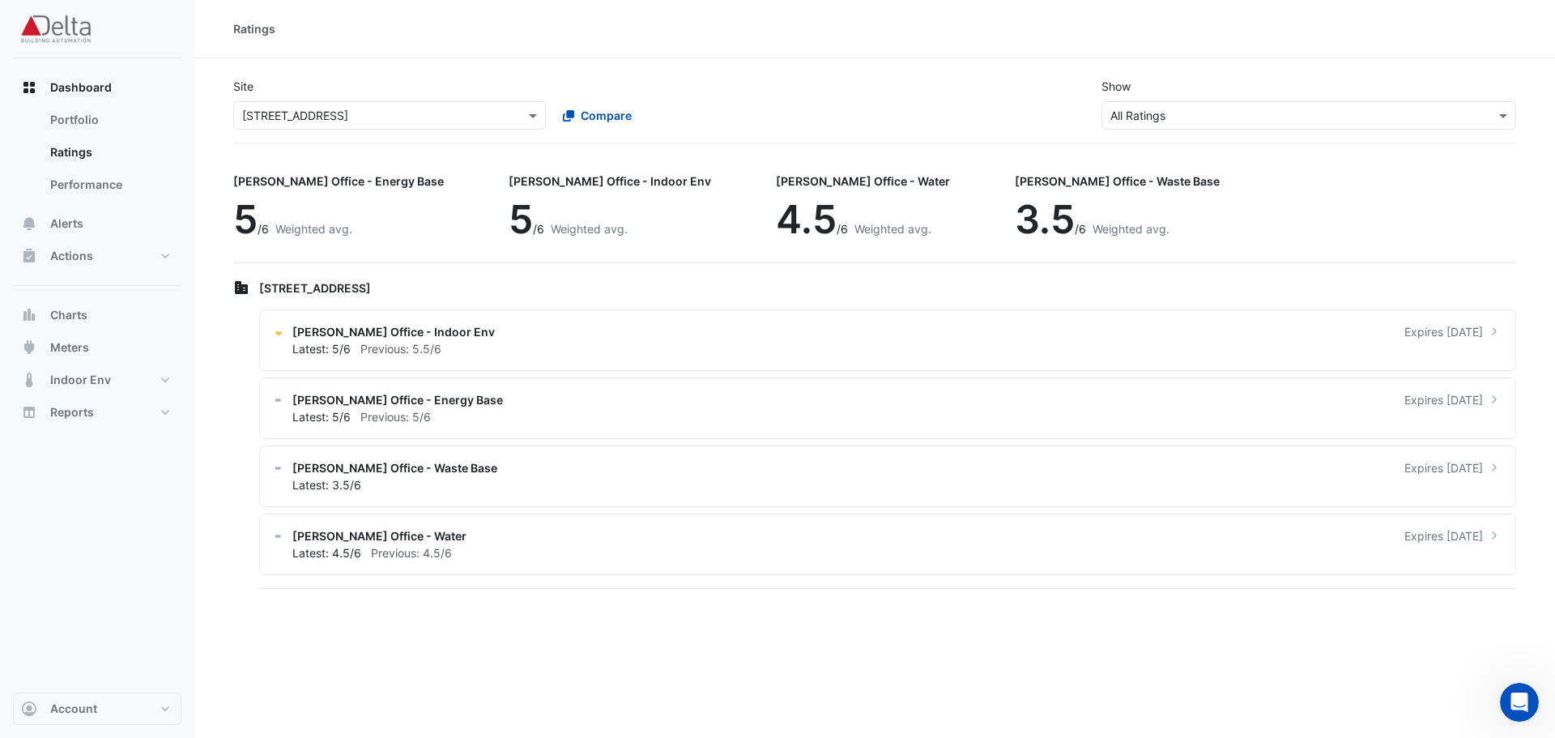
click at [733, 45] on ngb-offcanvas-backdrop at bounding box center [777, 369] width 1555 height 738
click at [1316, 333] on div "NABERS Office - Indoor Env Expires in 9 months" at bounding box center [897, 331] width 1210 height 17
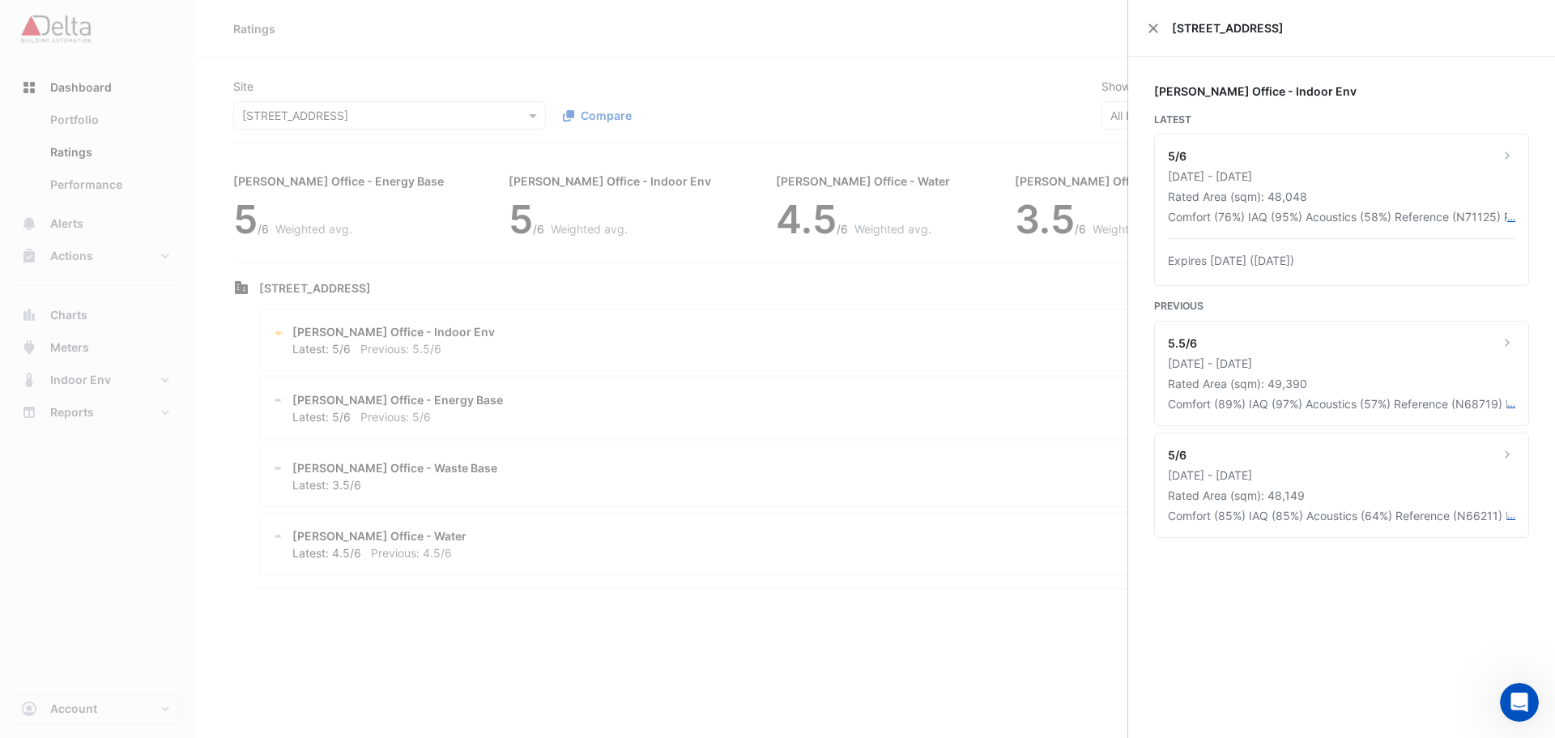
click at [805, 345] on ngb-offcanvas-backdrop at bounding box center [777, 369] width 1555 height 738
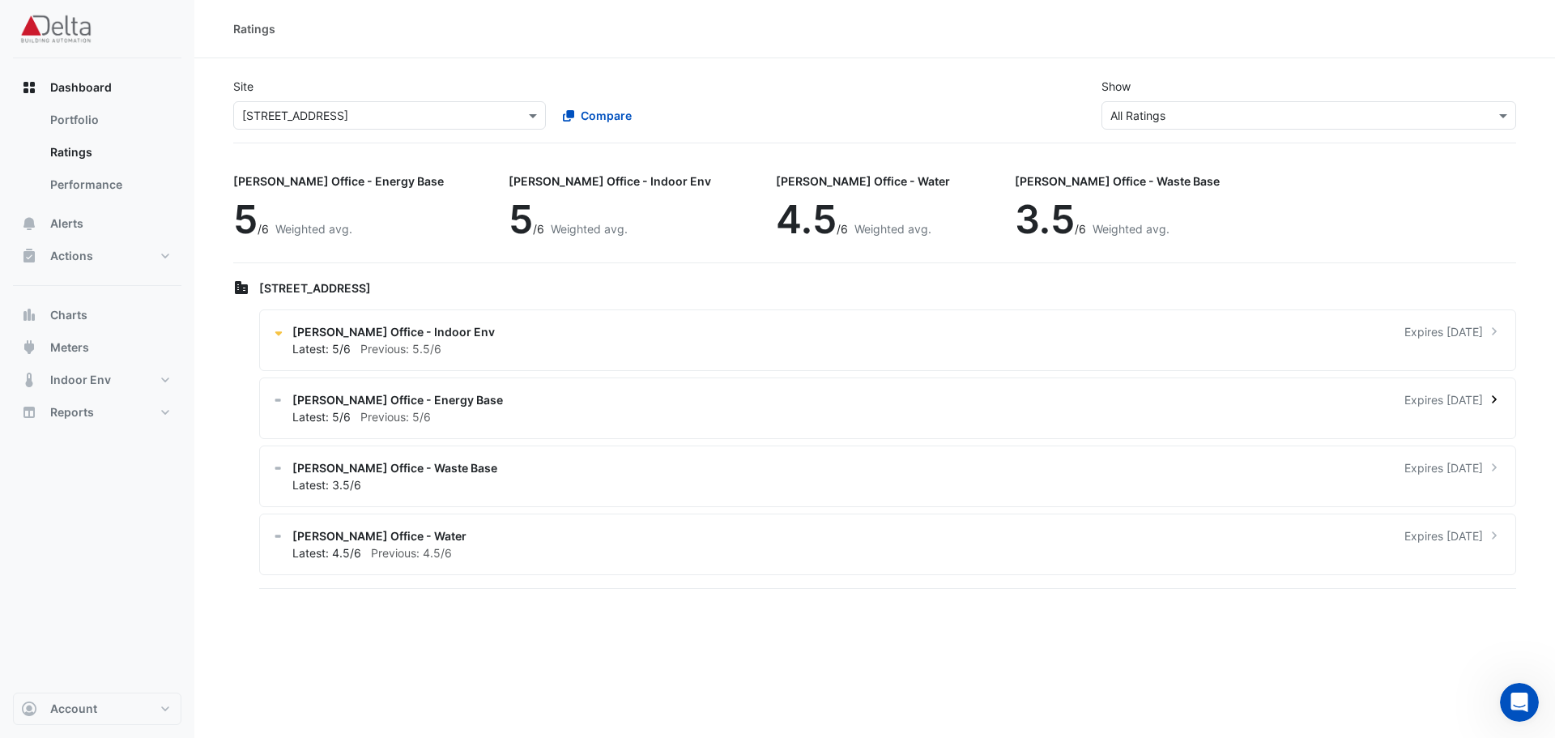
click at [577, 421] on div "Latest: 5/6 Previous: 5/6" at bounding box center [897, 416] width 1210 height 17
click at [577, 421] on ngb-offcanvas-backdrop at bounding box center [777, 369] width 1555 height 738
click at [286, 401] on div "NABERS Office - Energy Base Expires in 22 days Latest: 5/6 Previous: 5/6" at bounding box center [887, 408] width 1257 height 62
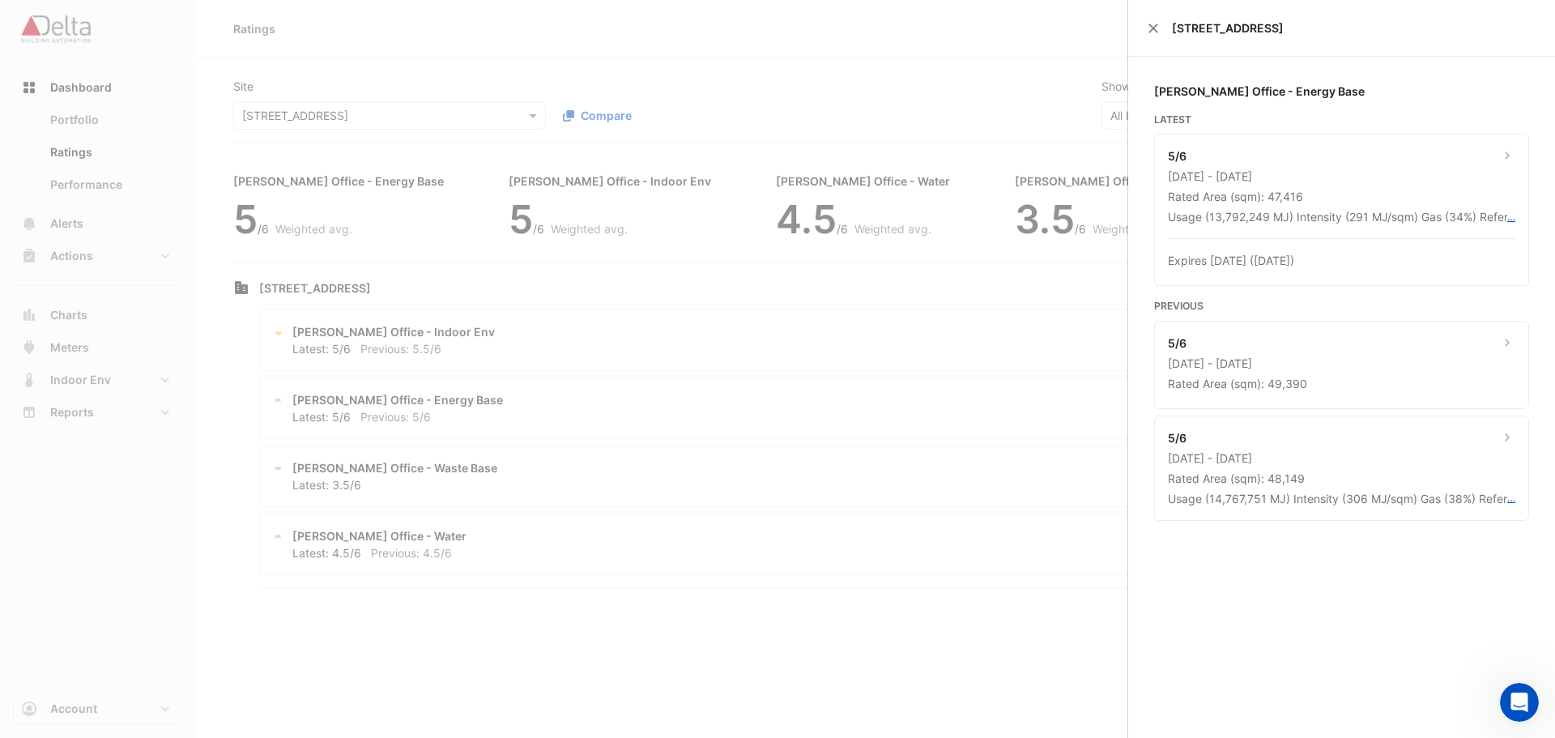
click at [277, 399] on ngb-offcanvas-backdrop at bounding box center [777, 369] width 1555 height 738
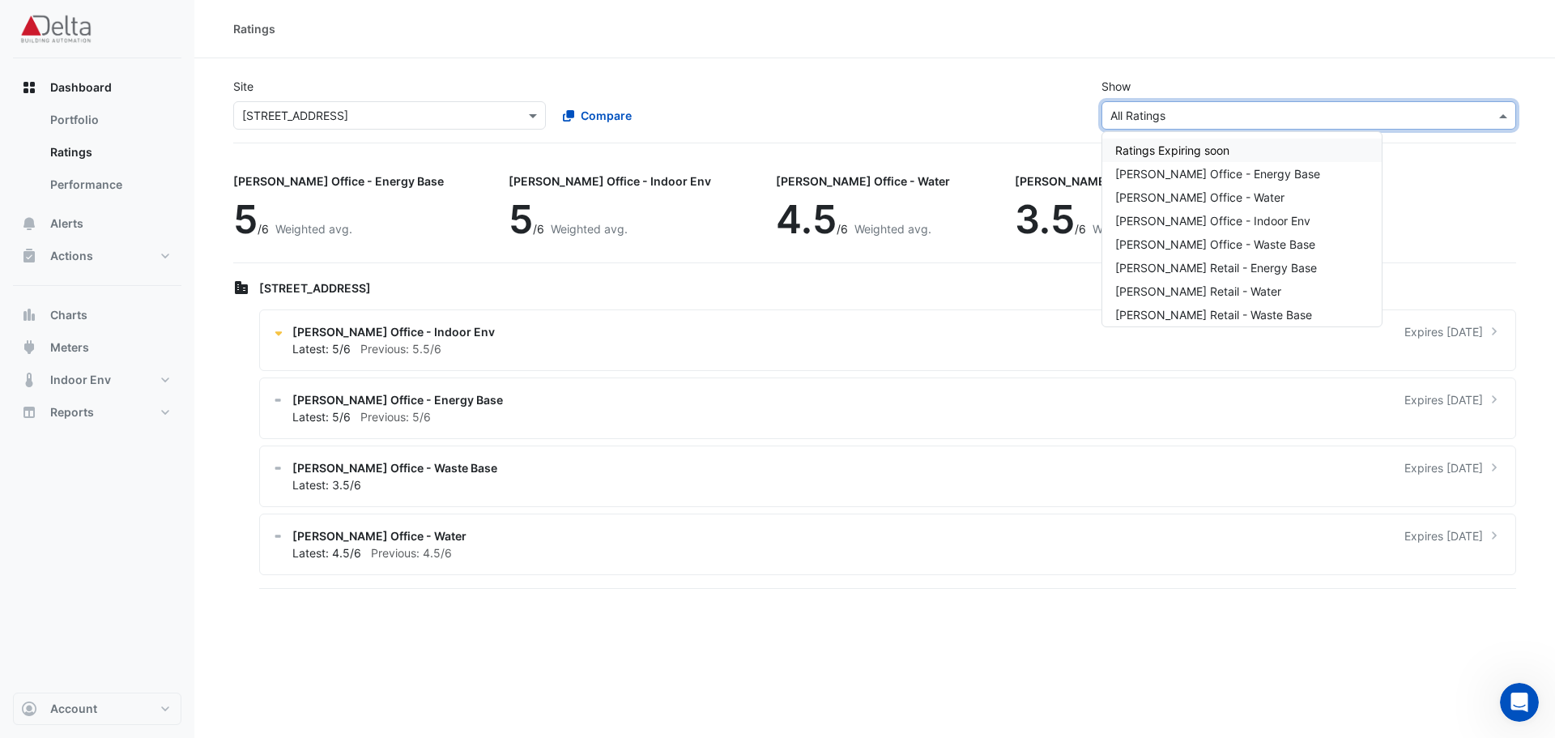
click at [1195, 122] on input "text" at bounding box center [1292, 116] width 364 height 17
click at [1201, 115] on input "text" at bounding box center [1292, 116] width 364 height 17
click at [522, 100] on div "× 2 Southbank Boulevard Compare" at bounding box center [549, 112] width 638 height 35
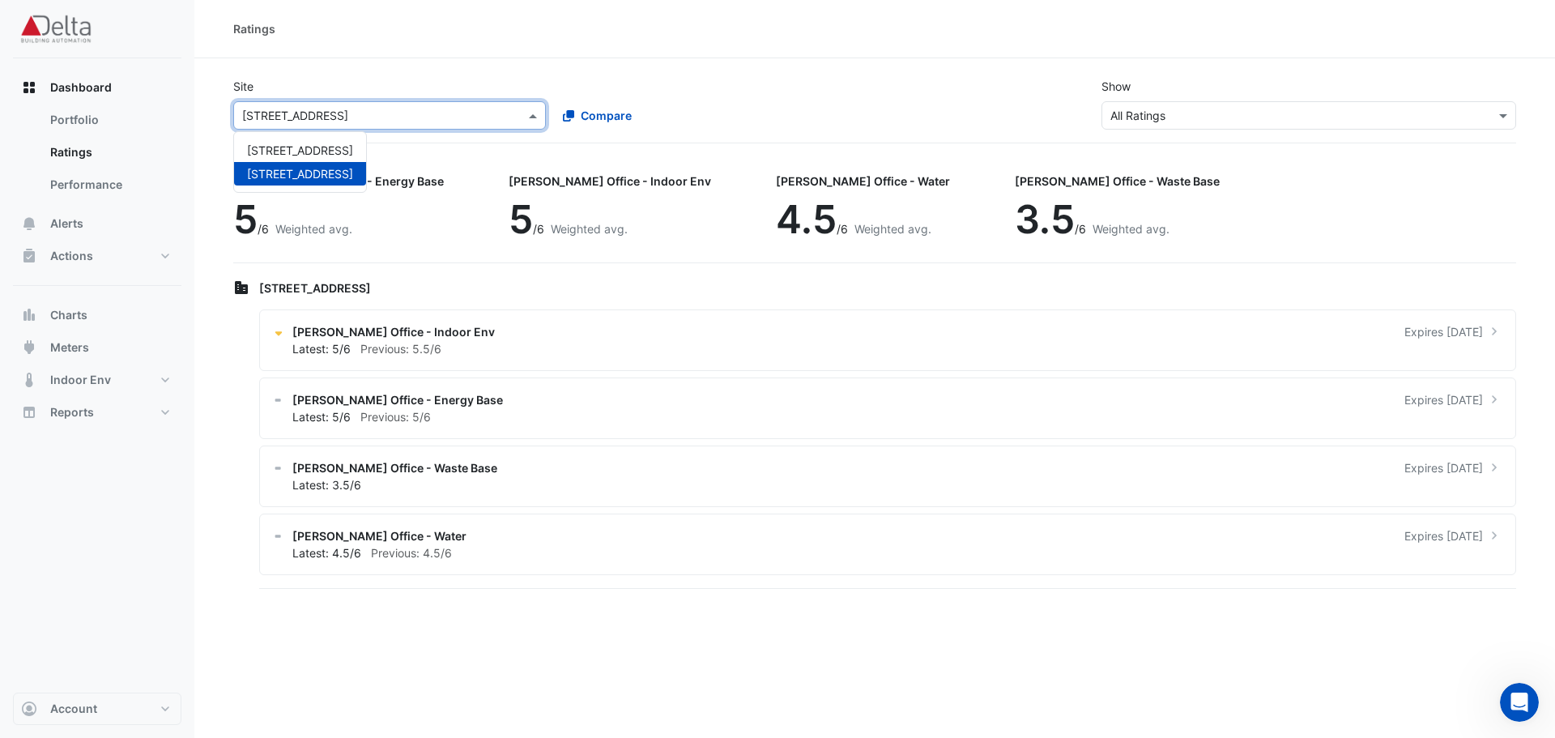
click at [523, 117] on div at bounding box center [389, 115] width 311 height 19
click at [363, 147] on div "150 Lonsdale Street" at bounding box center [300, 150] width 132 height 23
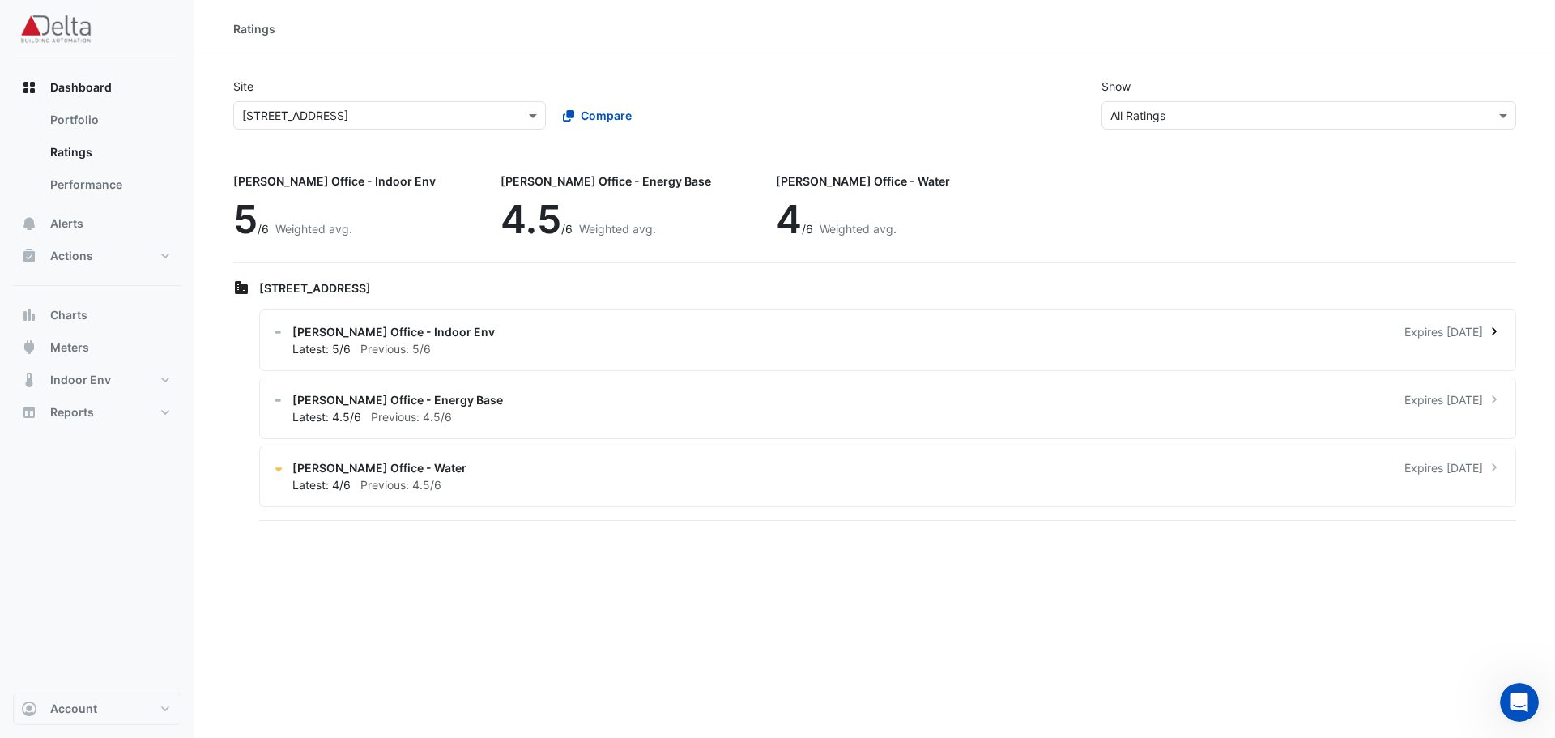
click at [360, 332] on span "NABERS Office - Indoor Env" at bounding box center [393, 331] width 202 height 17
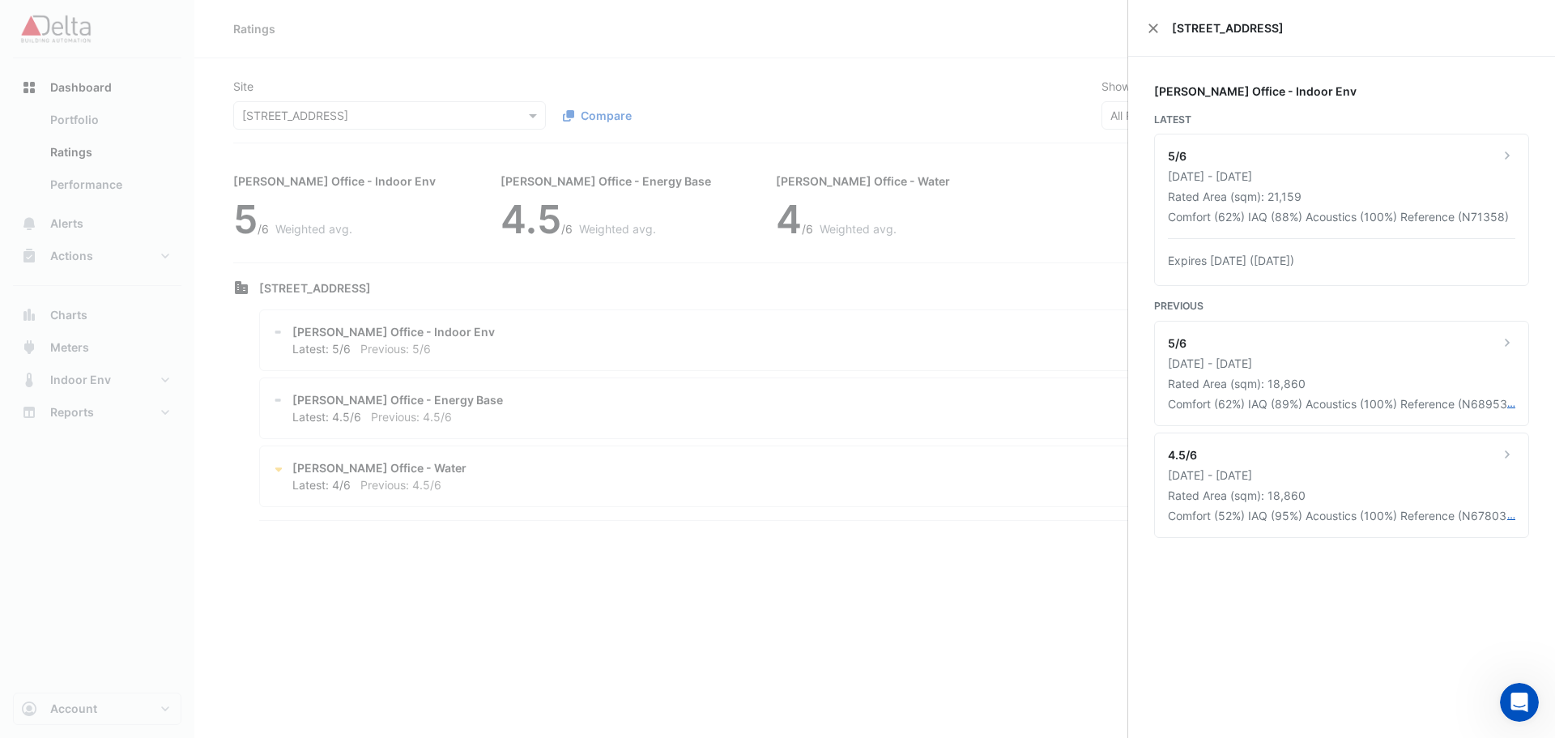
click at [1145, 28] on div "150 Lonsdale Street" at bounding box center [1341, 28] width 427 height 57
click at [1149, 25] on button "Close" at bounding box center [1153, 28] width 11 height 11
